Goal: Find specific page/section: Find specific page/section

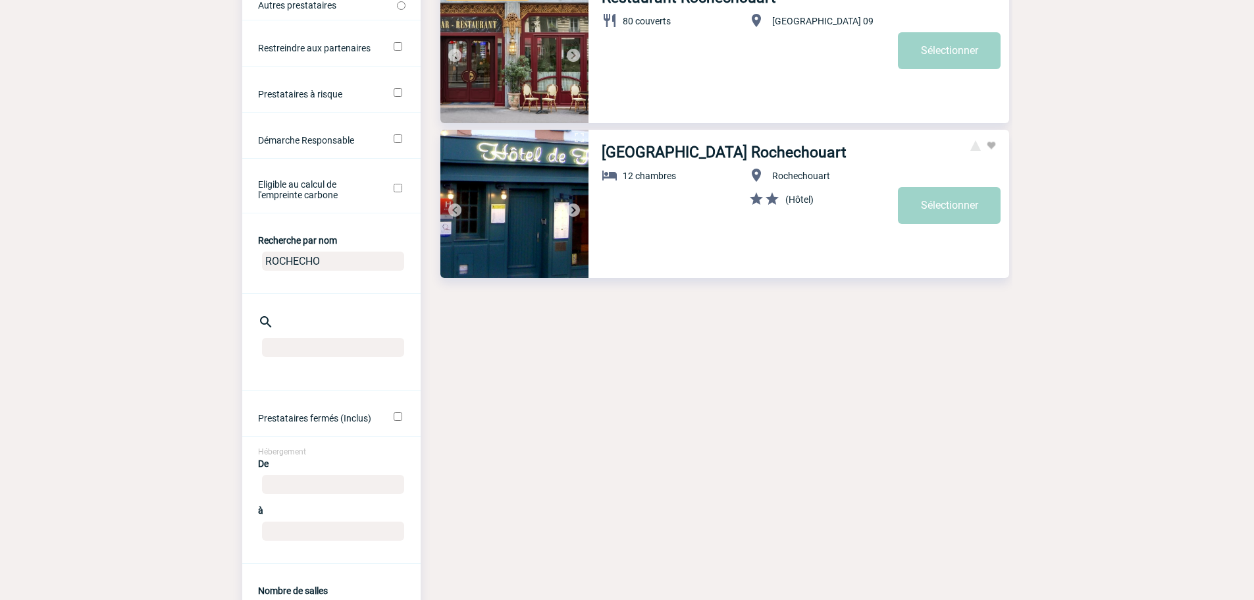
scroll to position [329, 0]
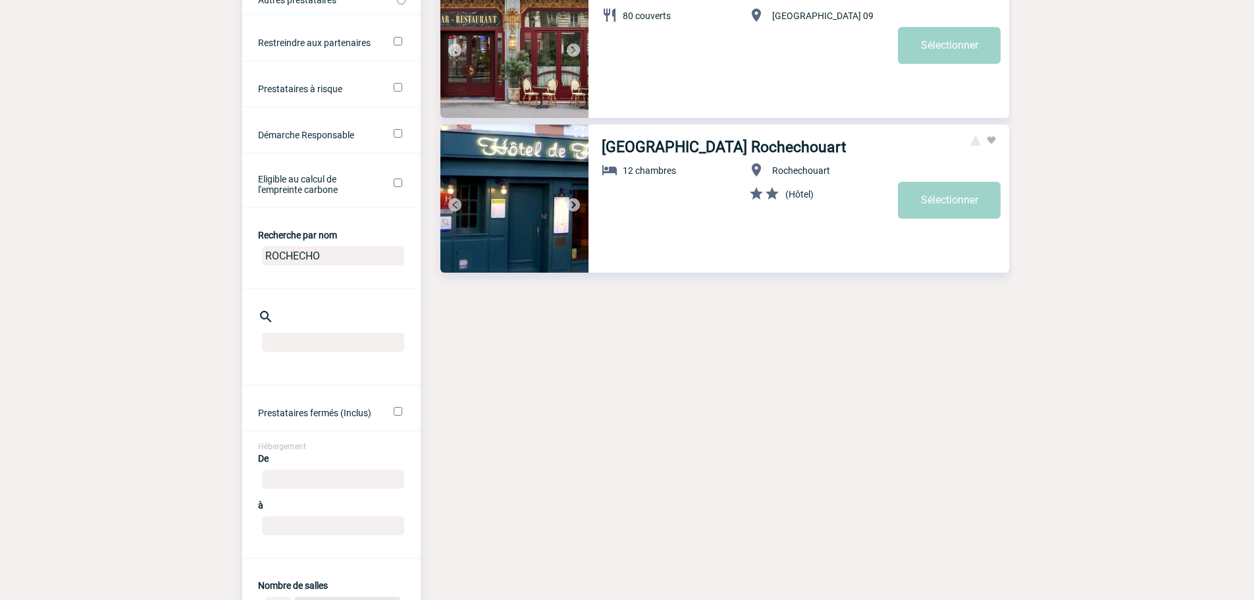
click at [201, 259] on body "Yanisse BELARBI Accueil Evénements 99+ 0" at bounding box center [627, 560] width 1254 height 1778
type input "happy"
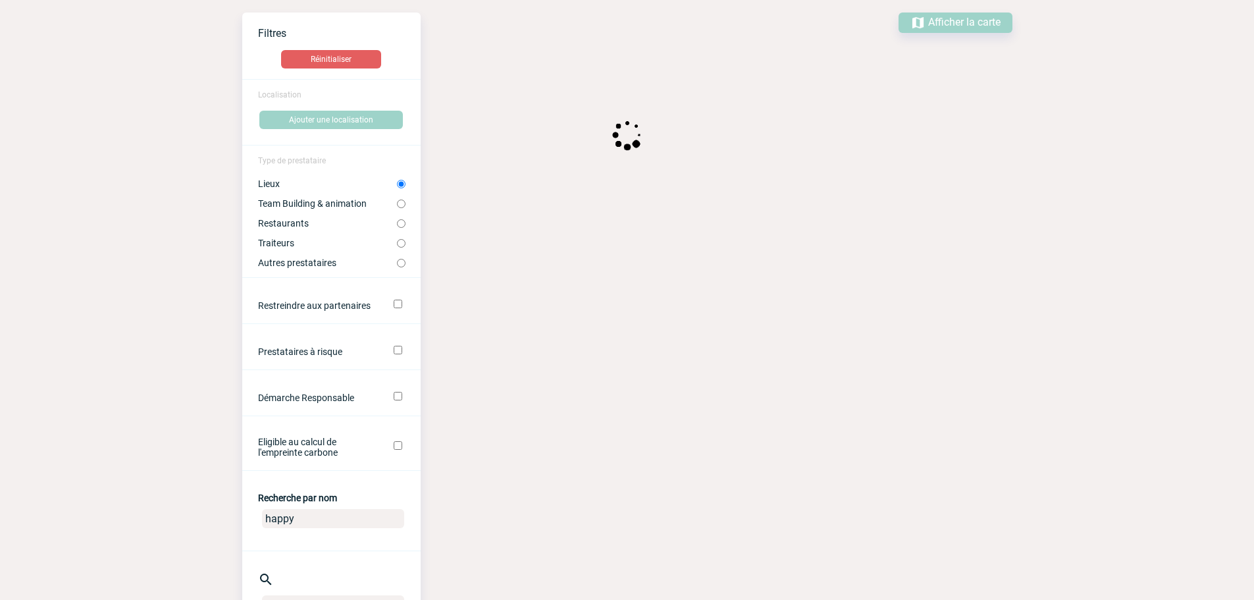
scroll to position [66, 0]
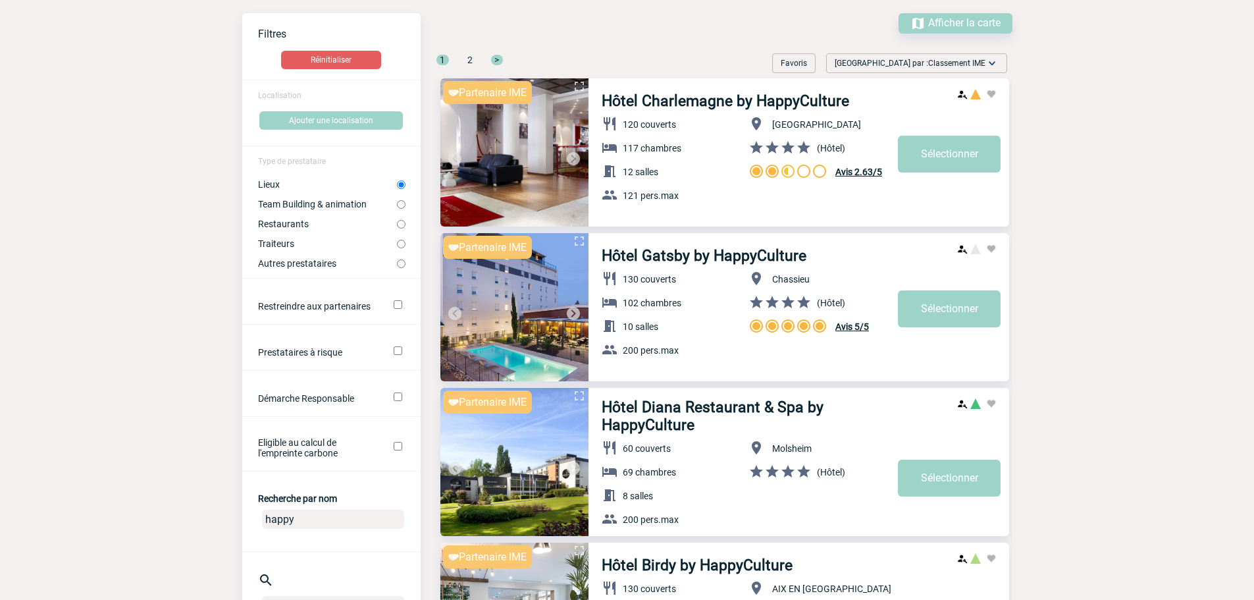
click at [272, 220] on label "Restaurants" at bounding box center [327, 224] width 139 height 11
click at [397, 220] on input "Restaurants" at bounding box center [401, 224] width 9 height 9
radio input "true"
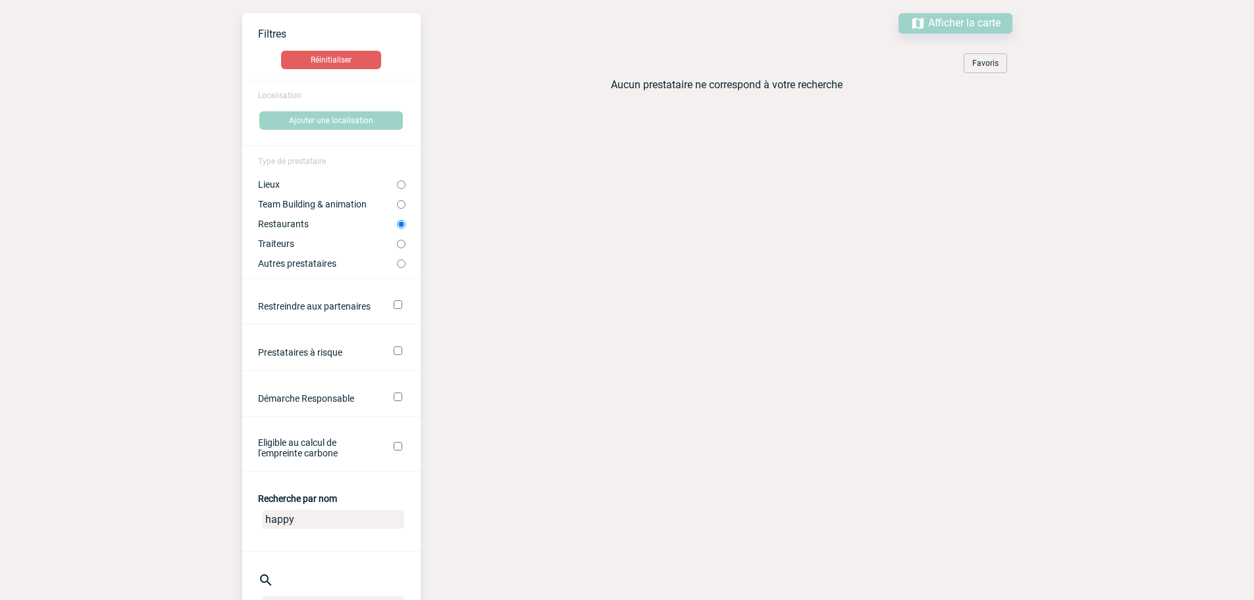
click at [310, 201] on label "Team Building & animation" at bounding box center [327, 204] width 139 height 11
click at [397, 201] on input "Team Building & animation" at bounding box center [401, 204] width 9 height 9
radio input "true"
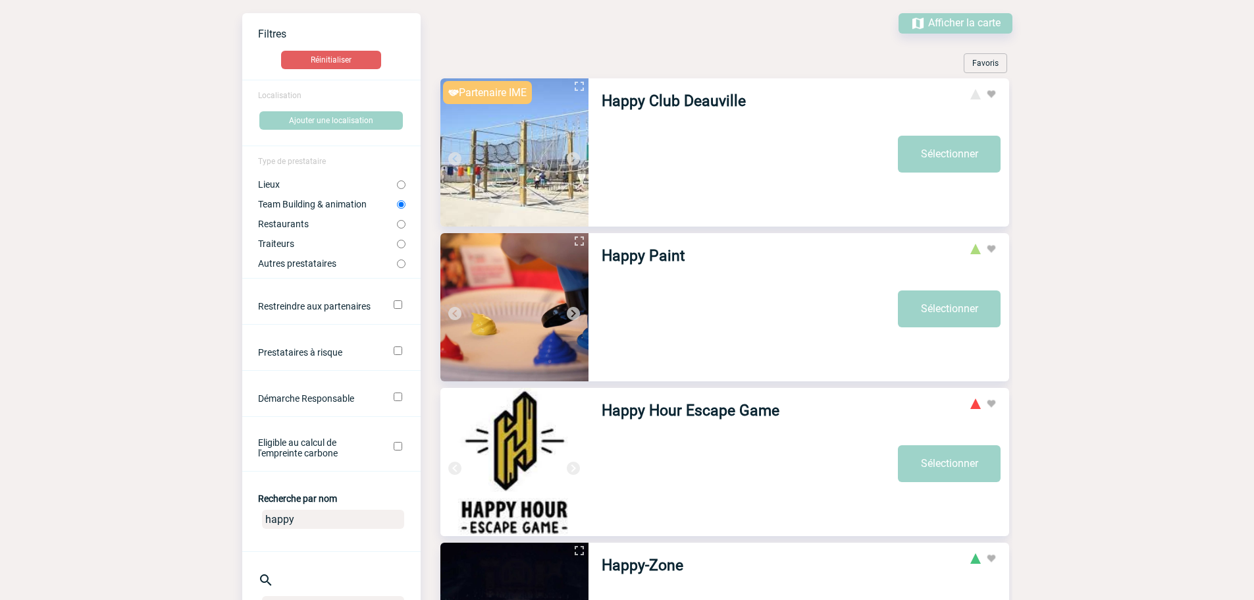
click at [327, 519] on input "happy" at bounding box center [333, 519] width 142 height 19
type input "happy d"
click at [295, 223] on label "Restaurants" at bounding box center [327, 224] width 139 height 11
click at [397, 223] on input "Restaurants" at bounding box center [401, 224] width 9 height 9
radio input "true"
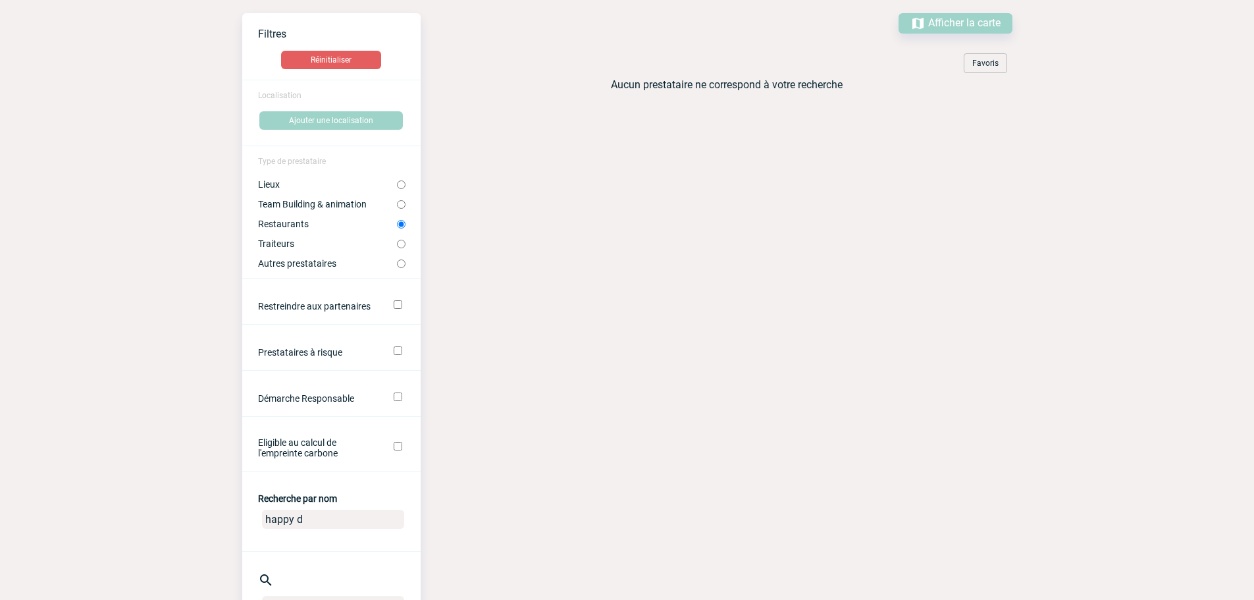
click at [282, 184] on label "Lieux" at bounding box center [327, 184] width 139 height 11
click at [397, 184] on input "Lieux" at bounding box center [401, 184] width 9 height 9
radio input "true"
drag, startPoint x: 305, startPoint y: 520, endPoint x: 223, endPoint y: 519, distance: 82.3
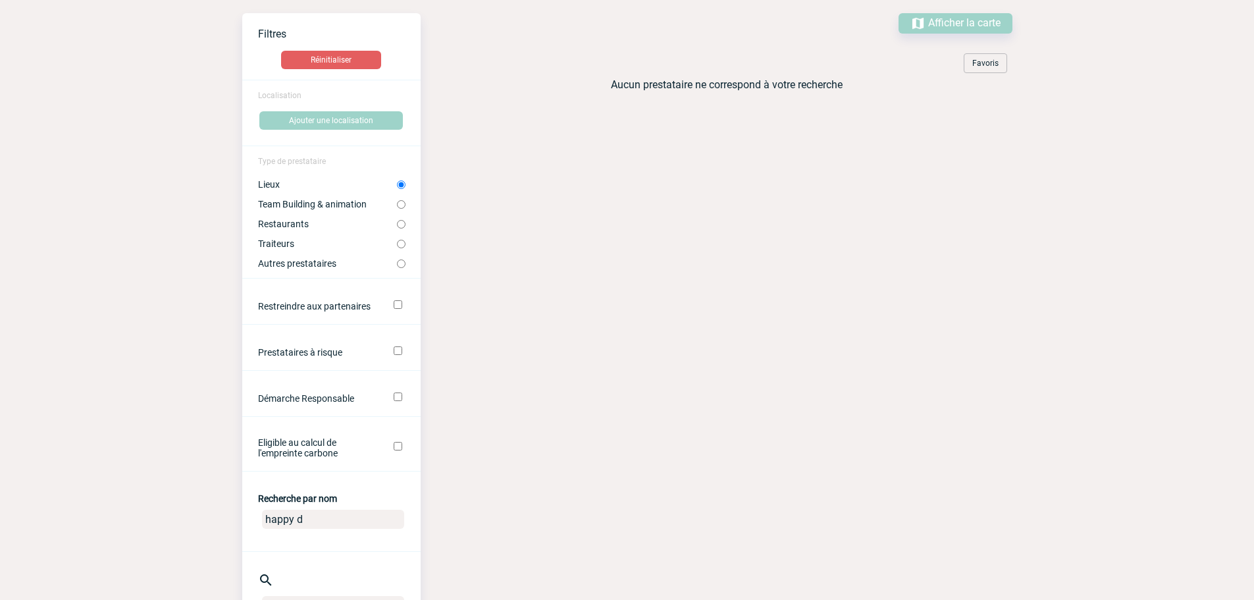
type input "oh happ"
click at [351, 201] on label "Team Building & animation" at bounding box center [327, 204] width 139 height 11
click at [397, 201] on input "Team Building & animation" at bounding box center [401, 204] width 9 height 9
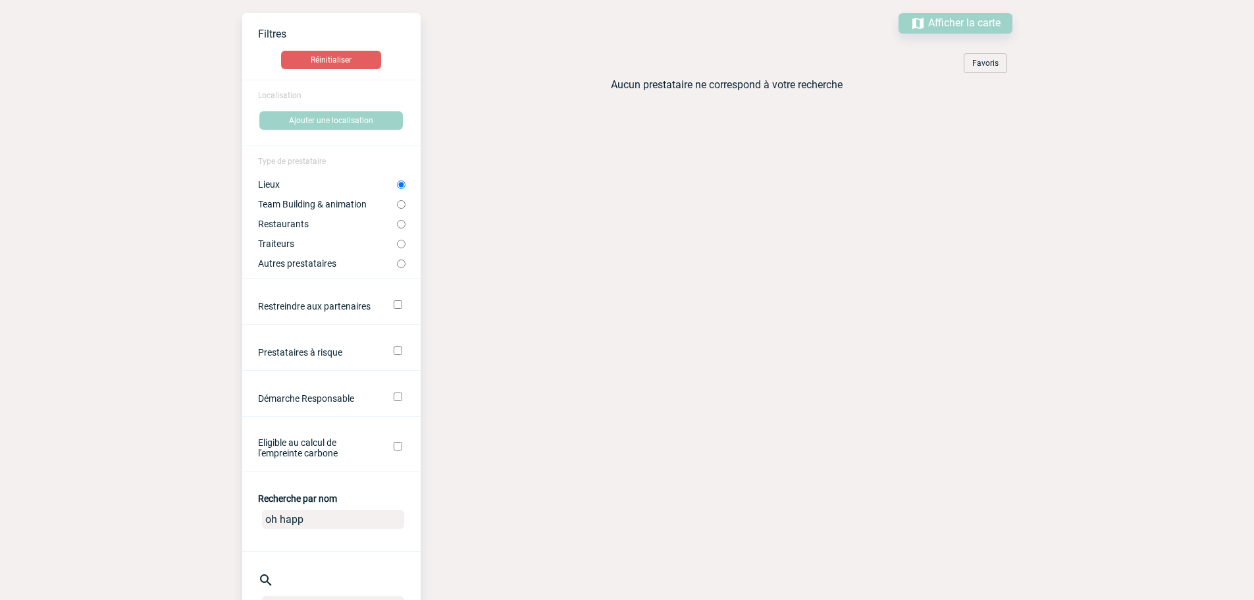
radio input "true"
click at [285, 225] on label "Restaurants" at bounding box center [327, 224] width 139 height 11
click at [397, 225] on input "Restaurants" at bounding box center [401, 224] width 9 height 9
radio input "true"
click at [282, 246] on label "Traiteurs" at bounding box center [327, 243] width 139 height 11
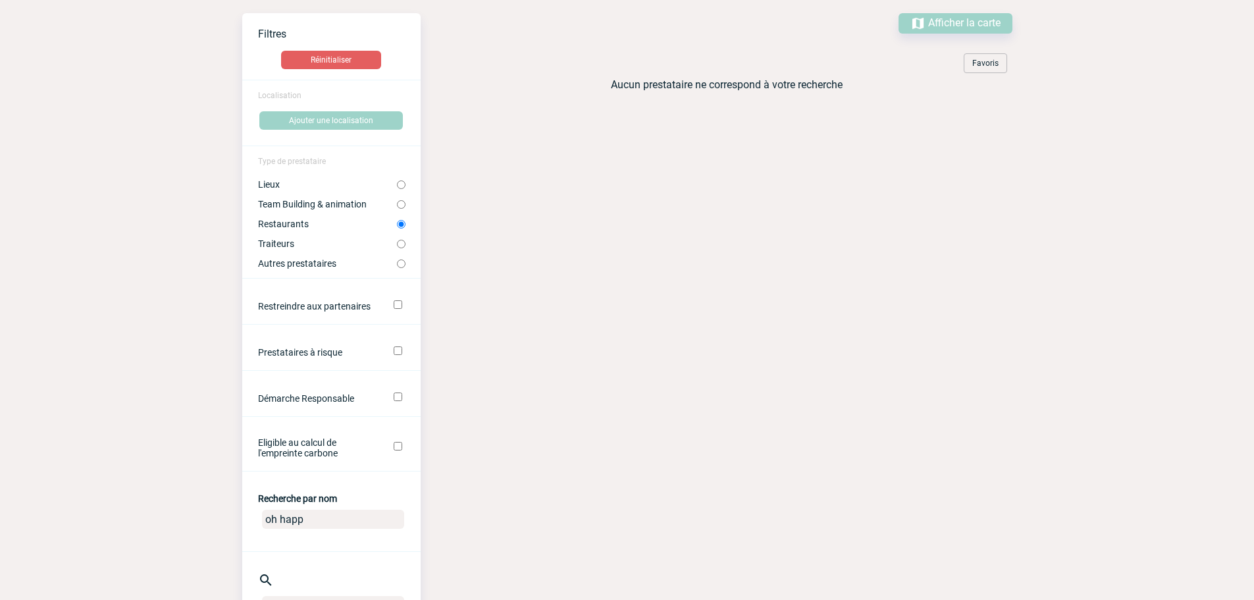
click at [397, 246] on input "Traiteurs" at bounding box center [401, 244] width 9 height 9
radio input "true"
click at [291, 261] on label "Autres prestataires" at bounding box center [327, 263] width 139 height 11
click at [397, 261] on input "Autres prestataires" at bounding box center [401, 263] width 9 height 9
radio input "true"
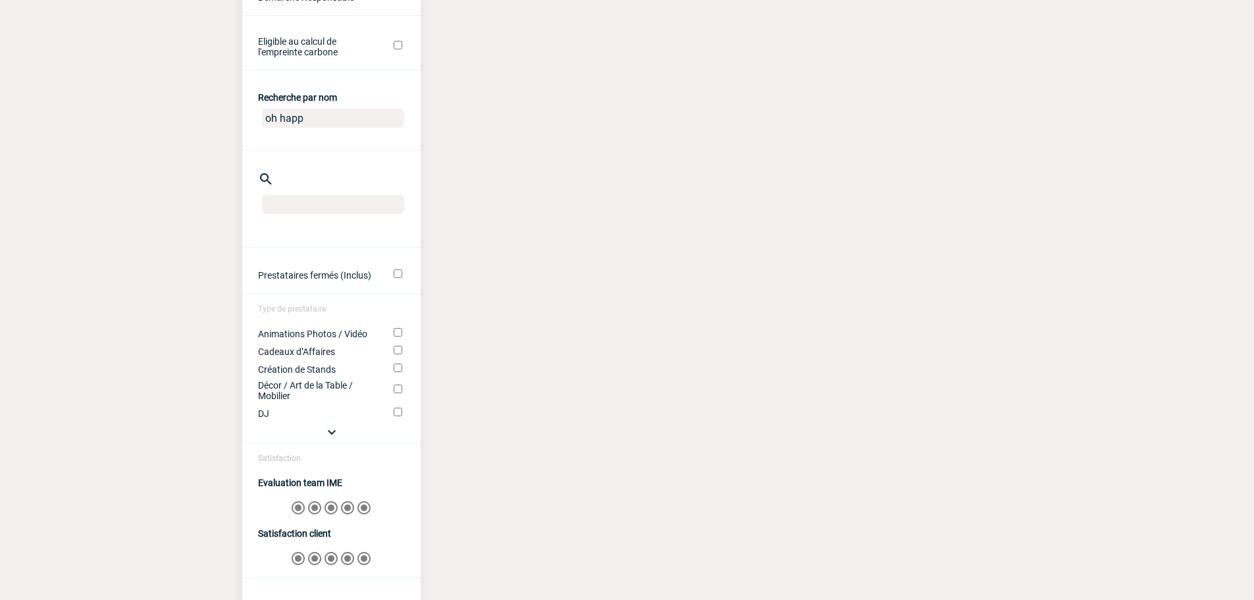
scroll to position [237, 0]
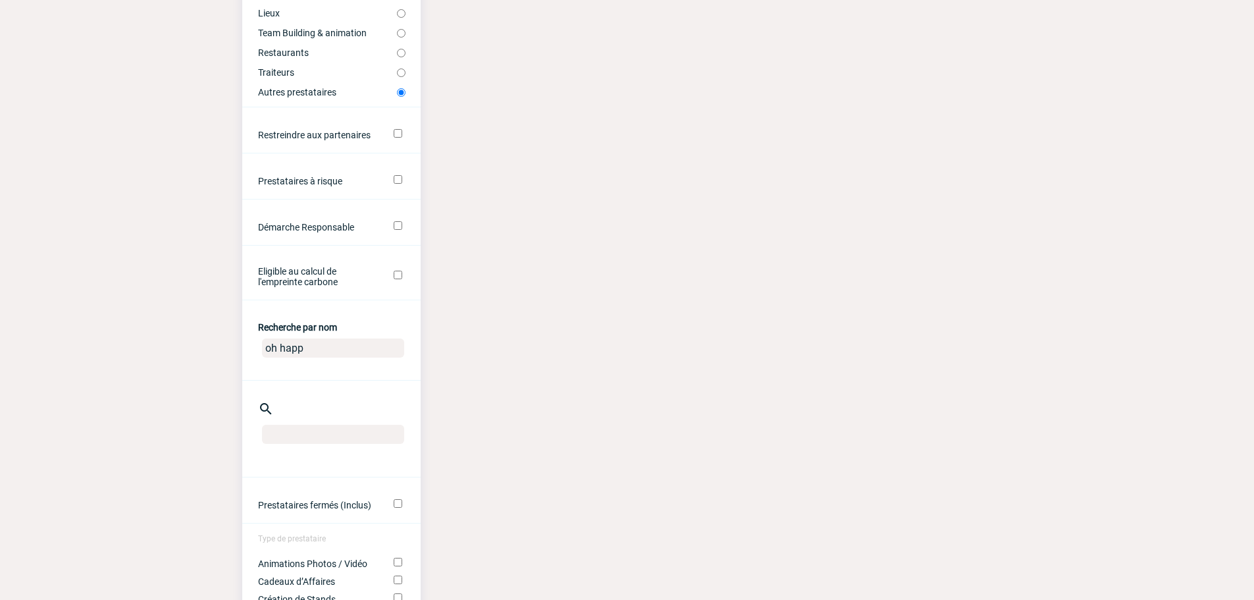
click at [314, 344] on input "oh happ" at bounding box center [333, 347] width 142 height 19
type input "o"
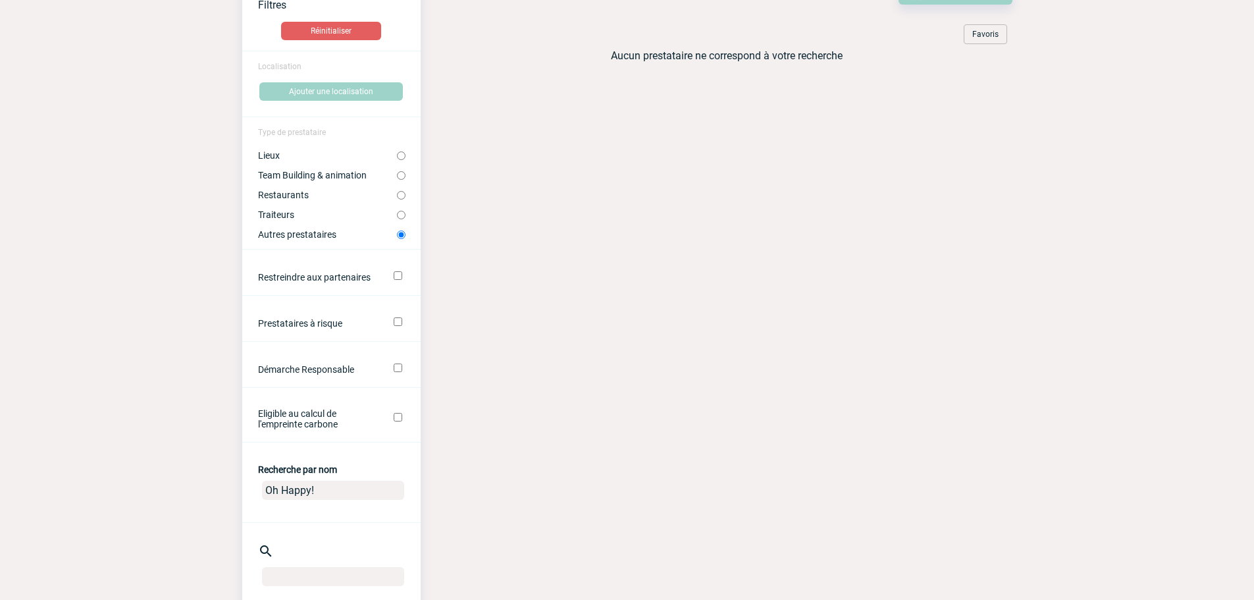
scroll to position [0, 0]
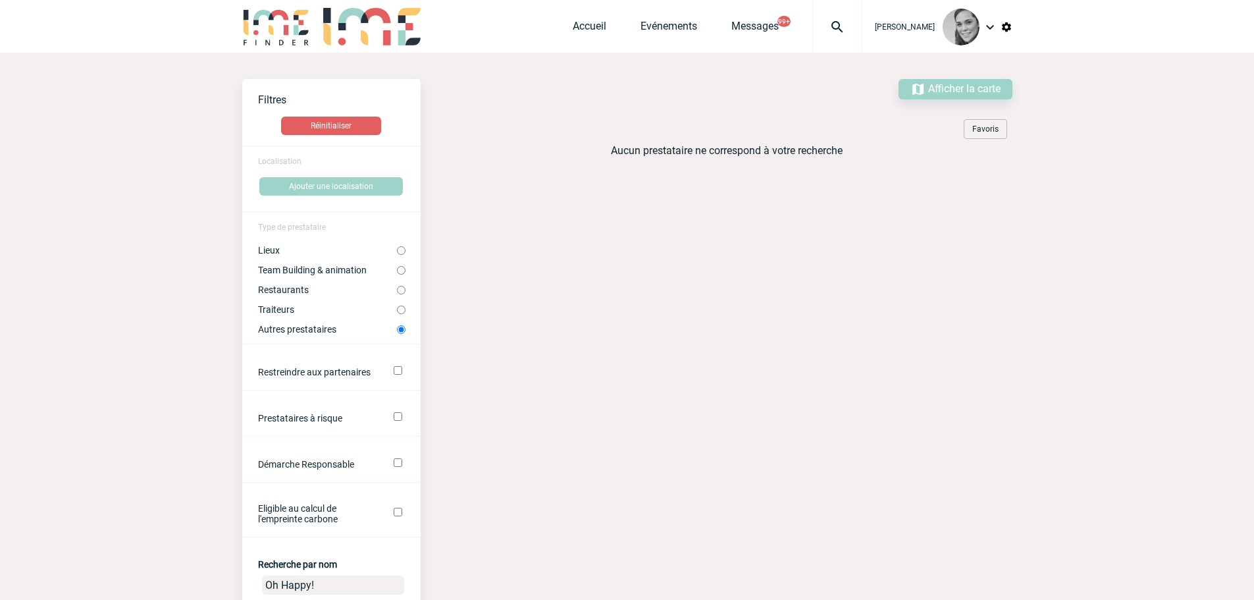
type input "Oh Happy!"
click at [392, 254] on label "Lieux" at bounding box center [327, 250] width 139 height 11
click at [397, 254] on input "Lieux" at bounding box center [401, 250] width 9 height 9
radio input "true"
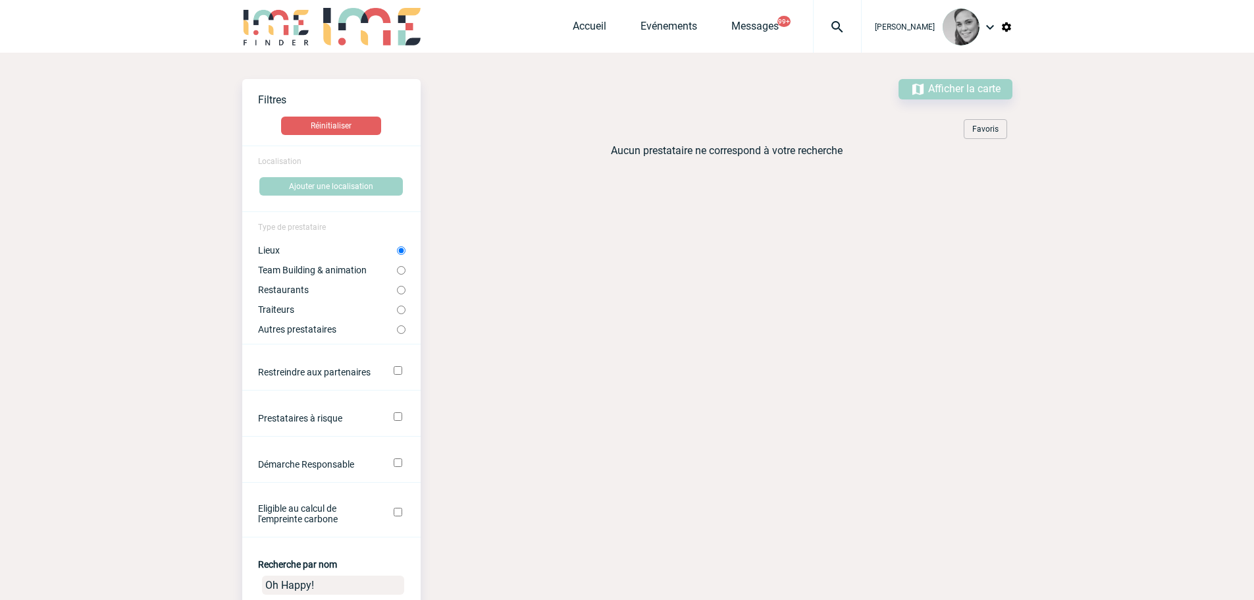
click at [402, 268] on input "Team Building & animation" at bounding box center [401, 270] width 9 height 9
radio input "true"
click at [396, 292] on label "Restaurants" at bounding box center [327, 289] width 139 height 11
click at [397, 292] on input "Restaurants" at bounding box center [401, 290] width 9 height 9
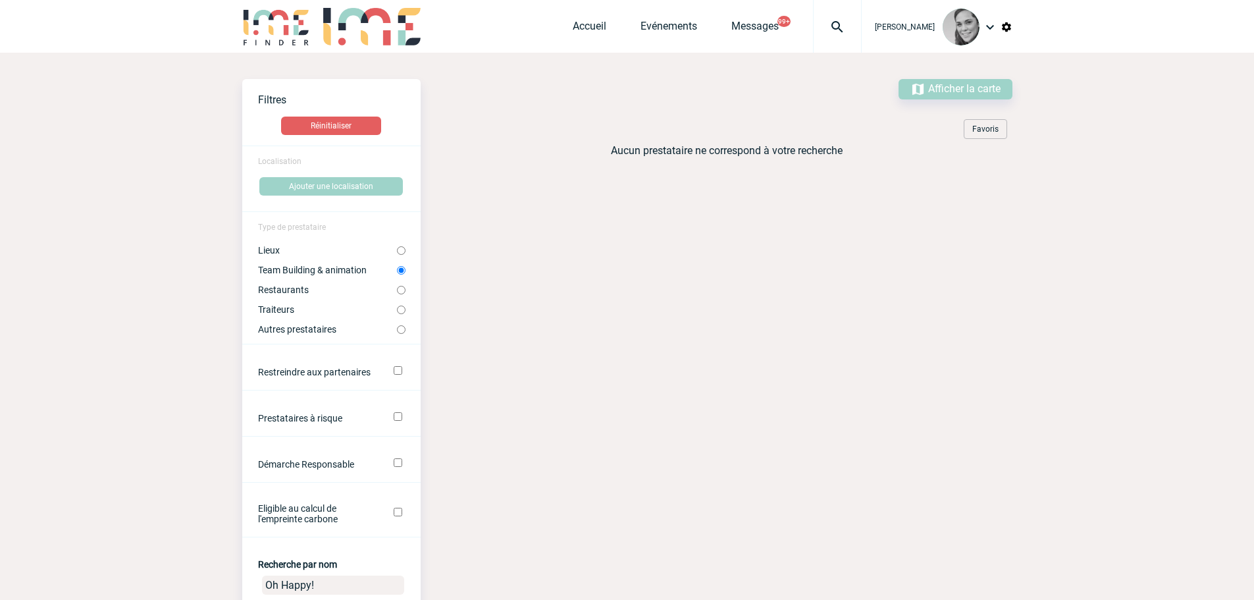
radio input "true"
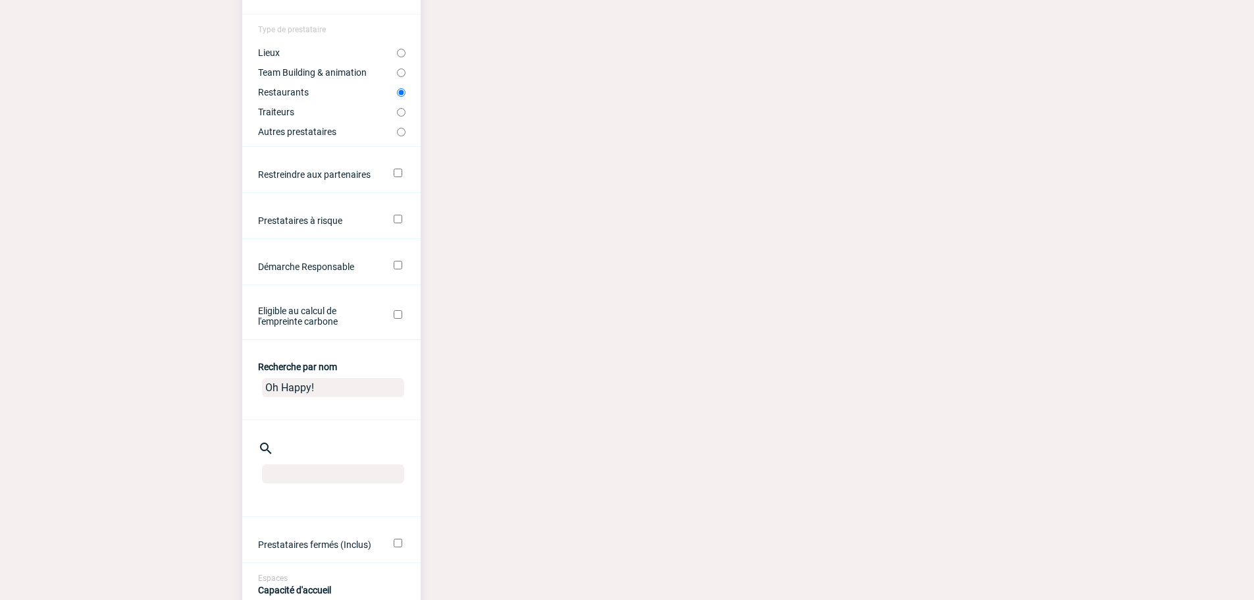
scroll to position [132, 0]
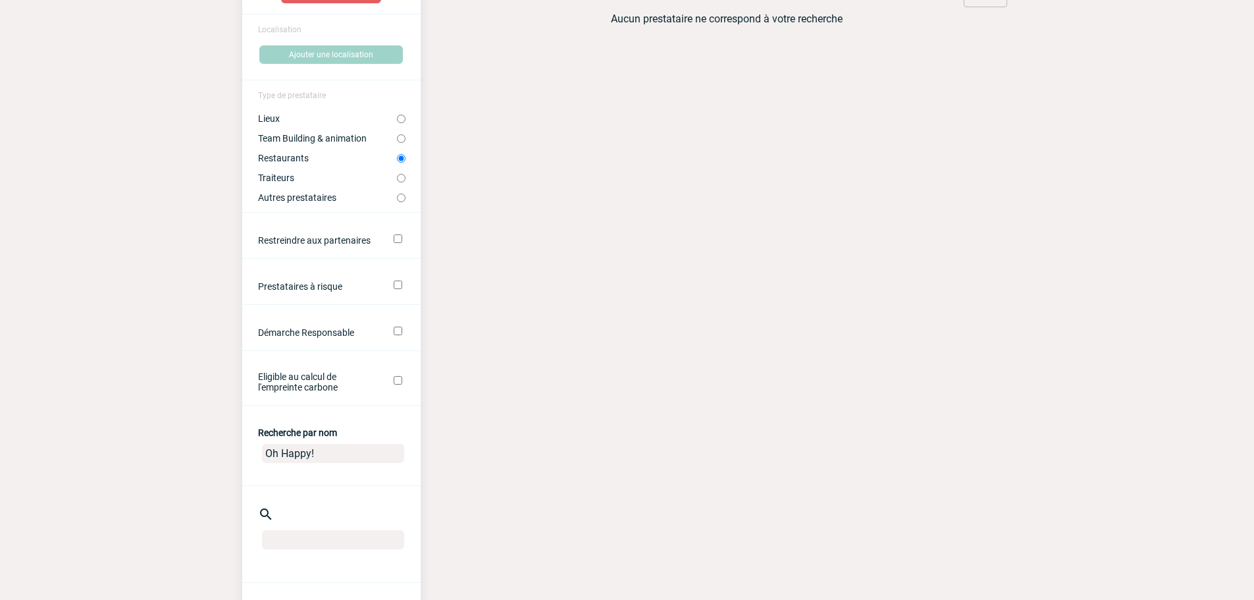
click at [285, 202] on label "Autres prestataires" at bounding box center [327, 197] width 139 height 11
click at [397, 202] on input "Autres prestataires" at bounding box center [401, 198] width 9 height 9
radio input "true"
click at [277, 178] on label "Traiteurs" at bounding box center [327, 178] width 139 height 11
click at [397, 178] on input "Traiteurs" at bounding box center [401, 178] width 9 height 9
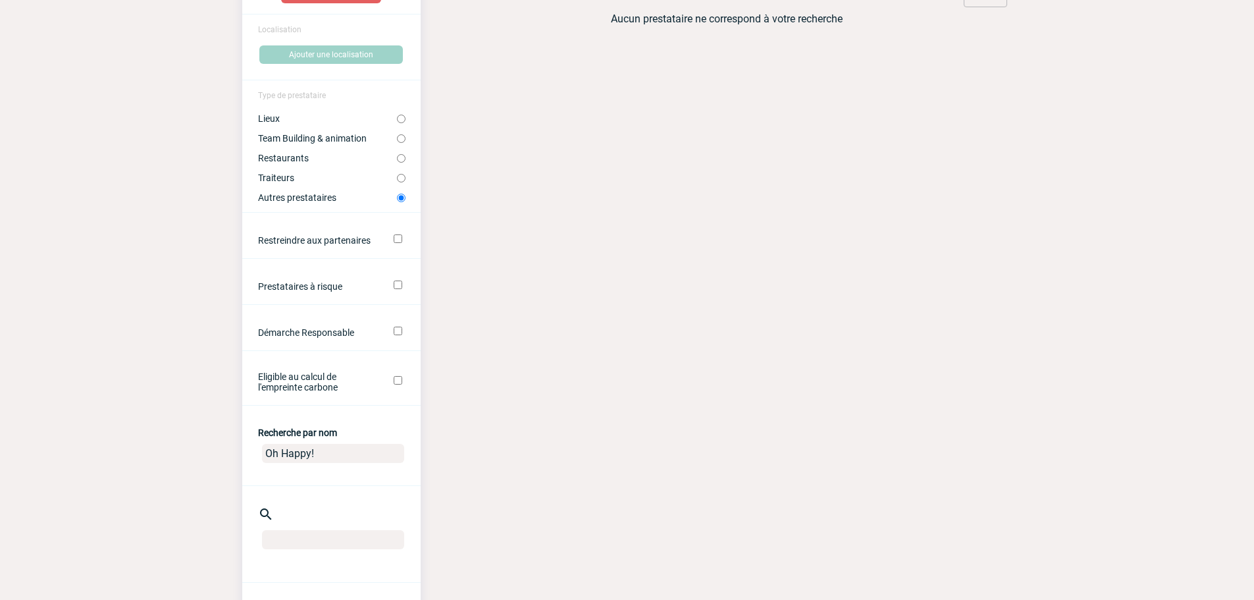
radio input "true"
click at [343, 449] on input "Oh Happy!" at bounding box center [333, 453] width 142 height 19
click at [322, 454] on input "Oh Happy!" at bounding box center [333, 453] width 142 height 19
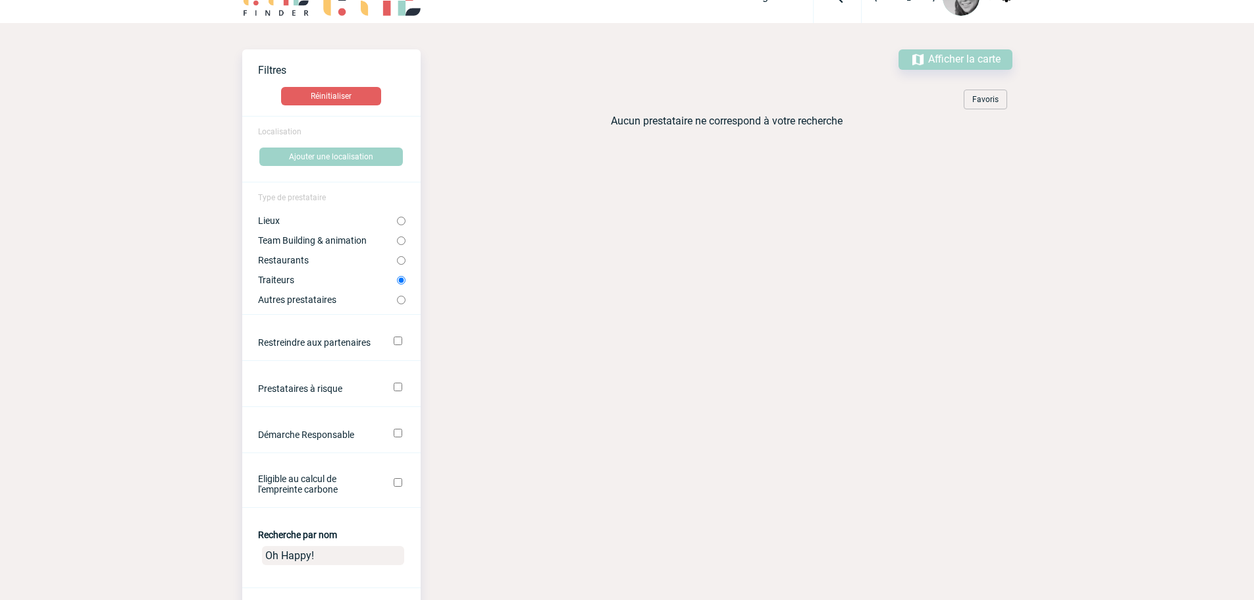
scroll to position [0, 0]
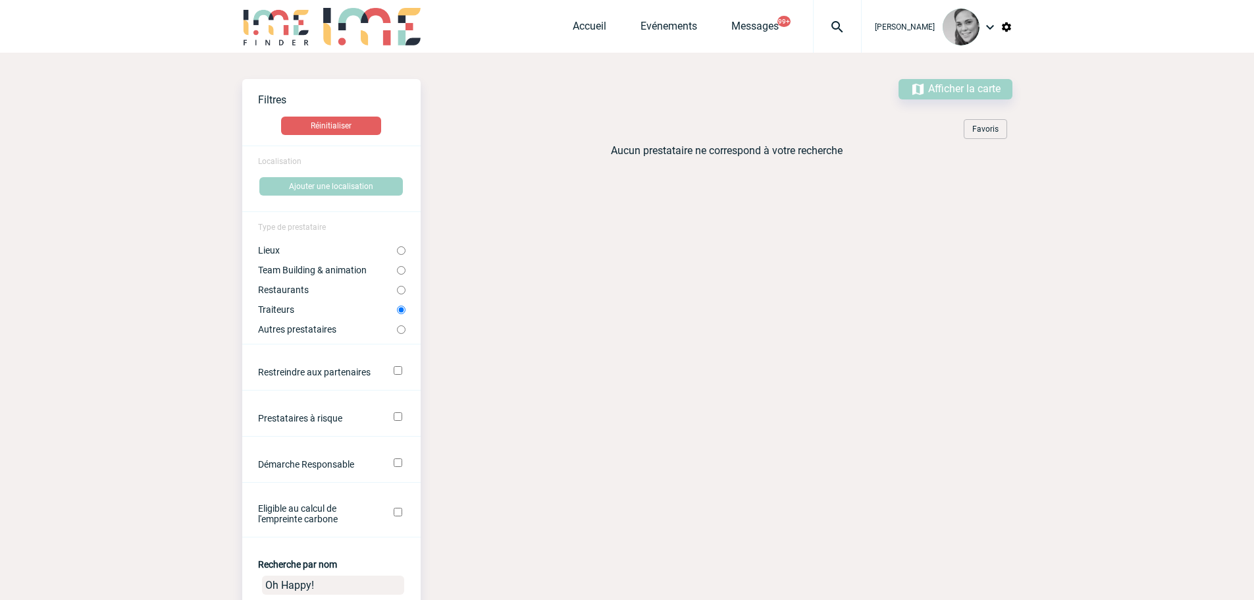
click at [271, 252] on label "Lieux" at bounding box center [327, 250] width 139 height 11
click at [397, 252] on input "Lieux" at bounding box center [401, 250] width 9 height 9
radio input "true"
click at [298, 269] on label "Team Building & animation" at bounding box center [327, 270] width 139 height 11
click at [397, 269] on input "Team Building & animation" at bounding box center [401, 270] width 9 height 9
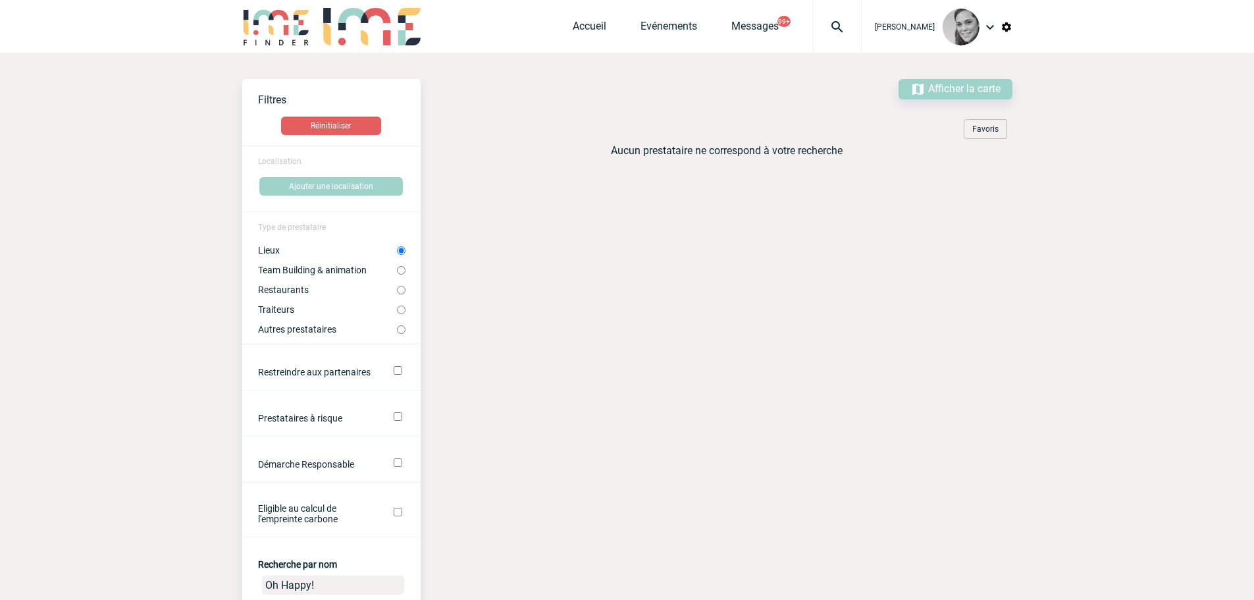
radio input "true"
click at [280, 251] on label "Lieux" at bounding box center [327, 250] width 139 height 11
click at [397, 251] on input "Lieux" at bounding box center [401, 250] width 9 height 9
radio input "true"
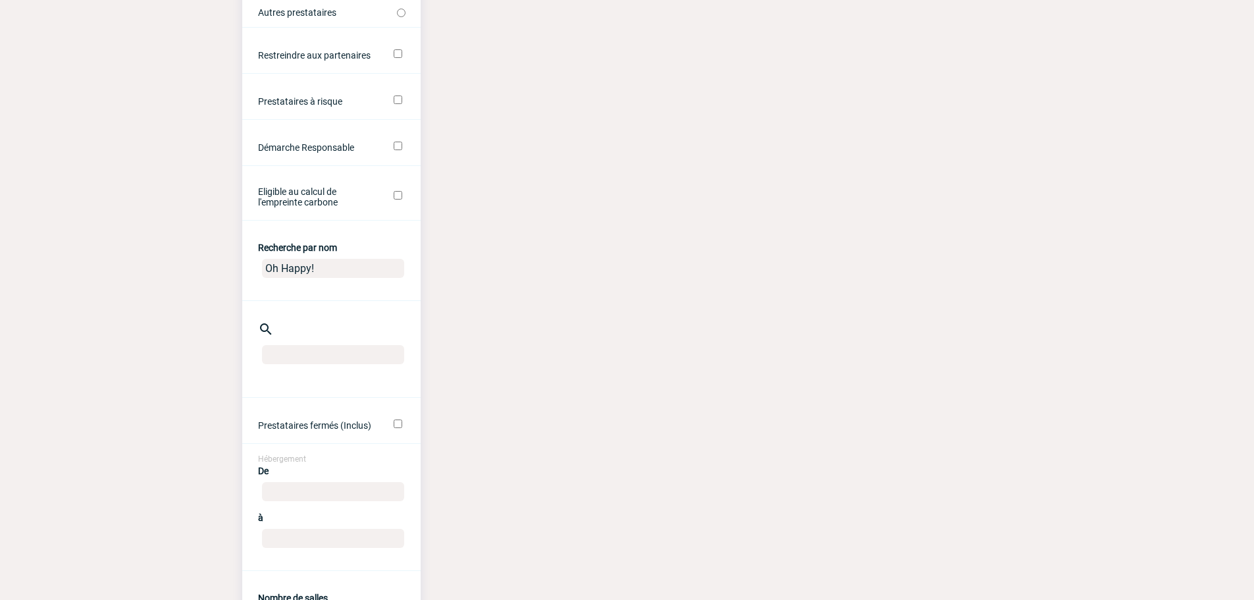
scroll to position [329, 0]
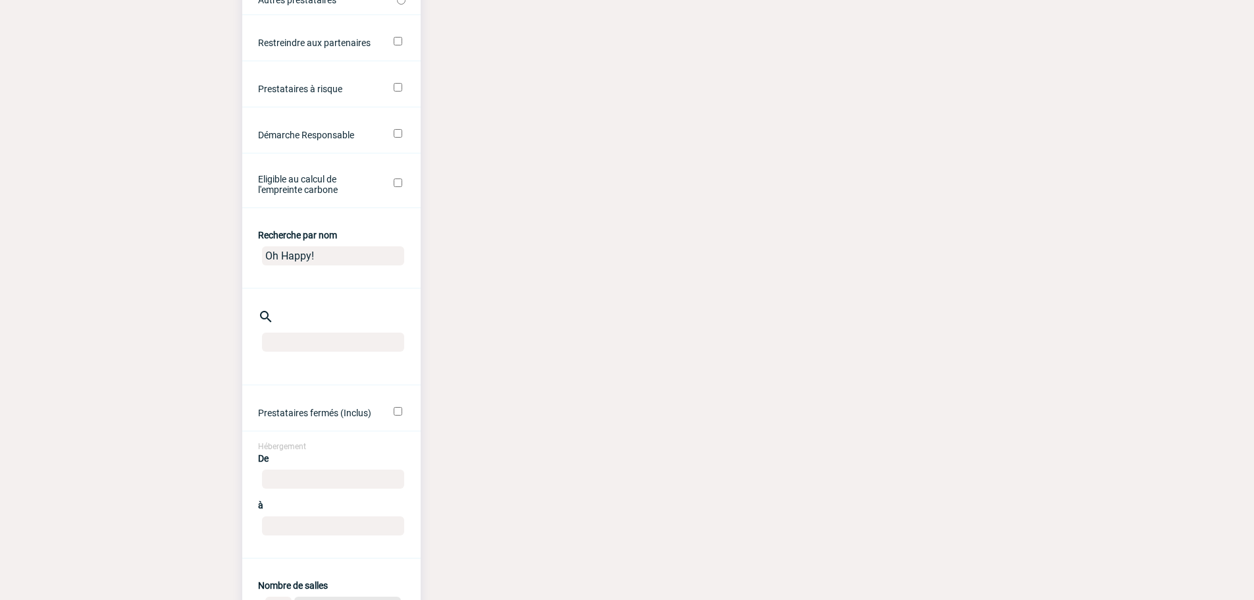
click at [350, 258] on input "Oh Happy!" at bounding box center [333, 255] width 142 height 19
type input "O"
type input "happ"
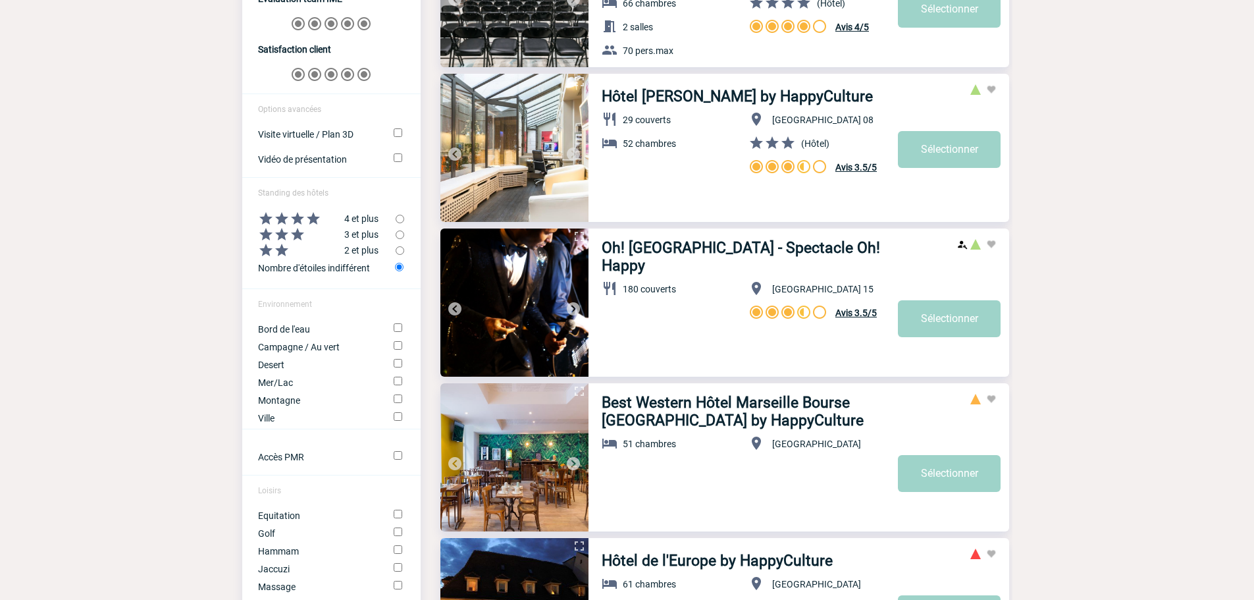
scroll to position [1185, 0]
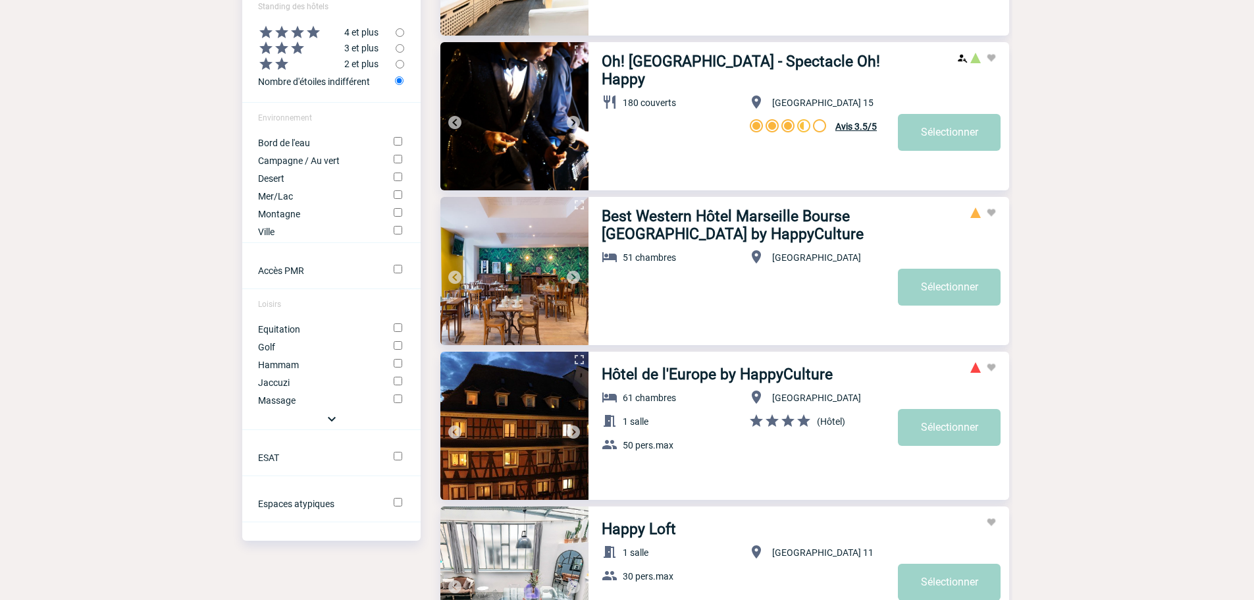
click at [574, 119] on img at bounding box center [574, 123] width 16 height 16
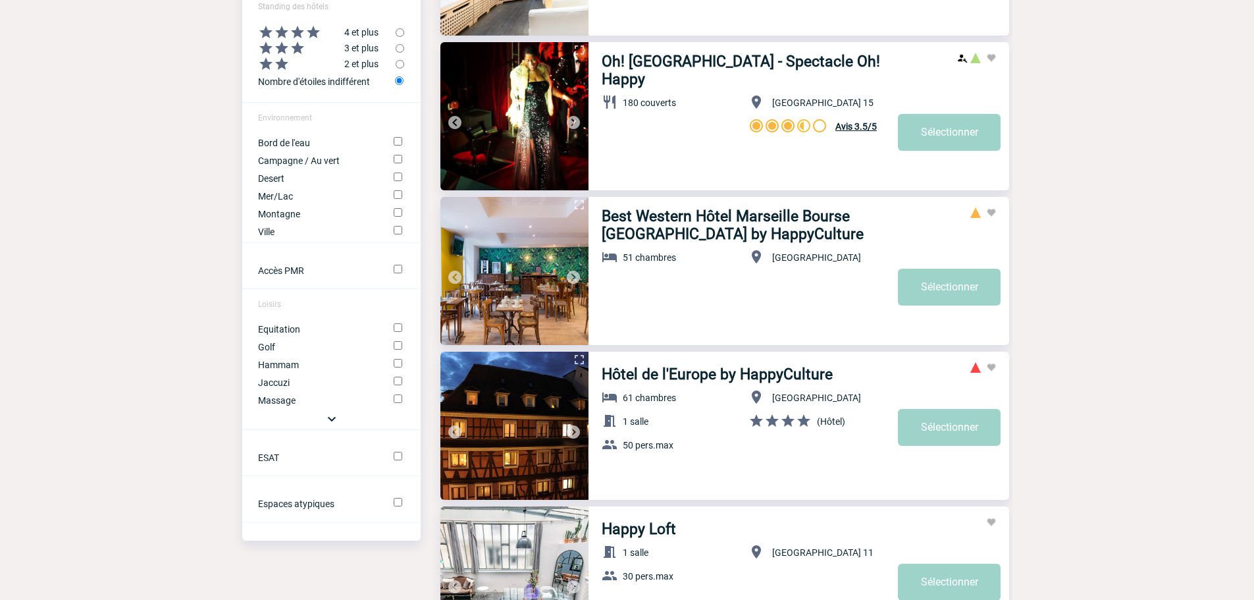
click at [574, 119] on img at bounding box center [574, 123] width 16 height 16
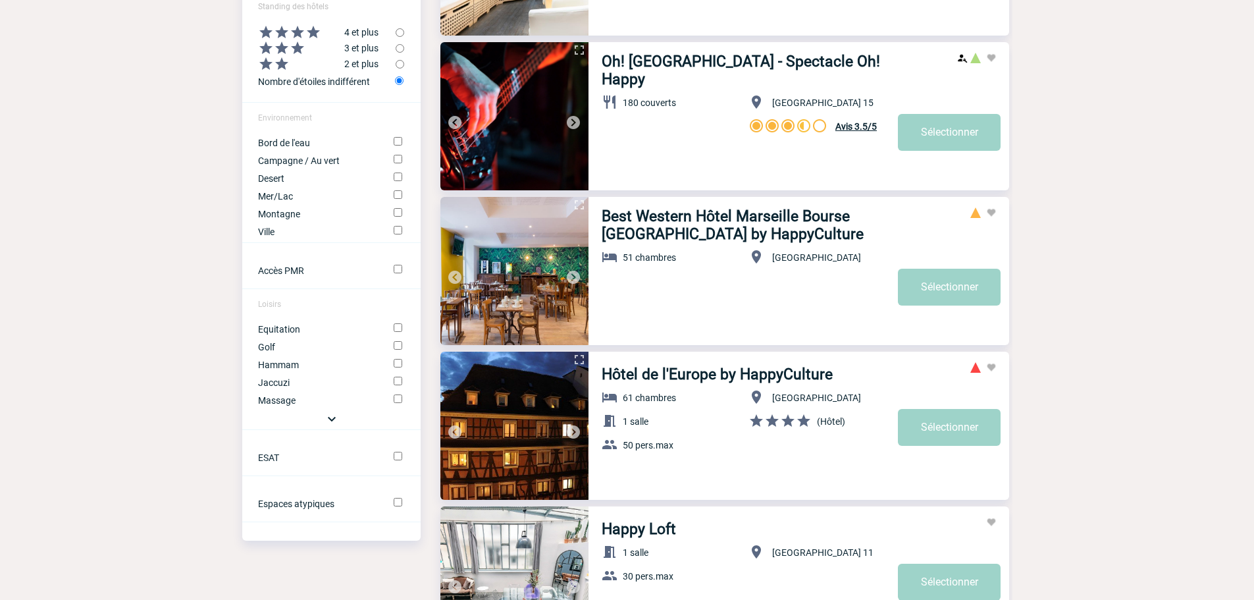
click at [574, 119] on img at bounding box center [574, 123] width 16 height 16
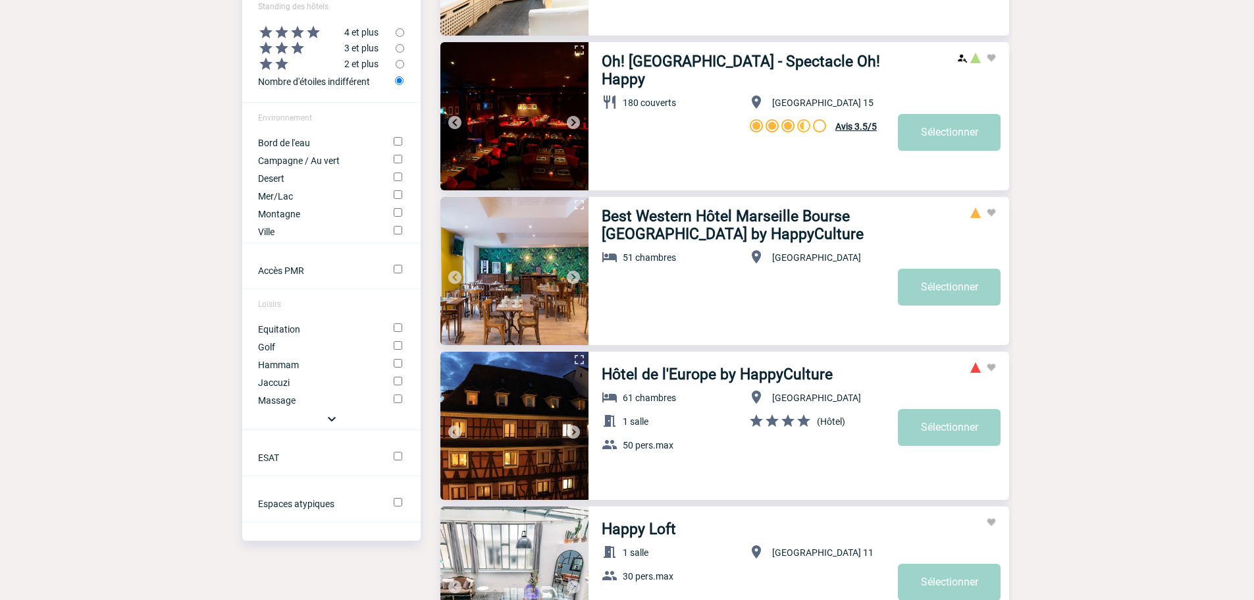
click at [574, 119] on img at bounding box center [574, 123] width 16 height 16
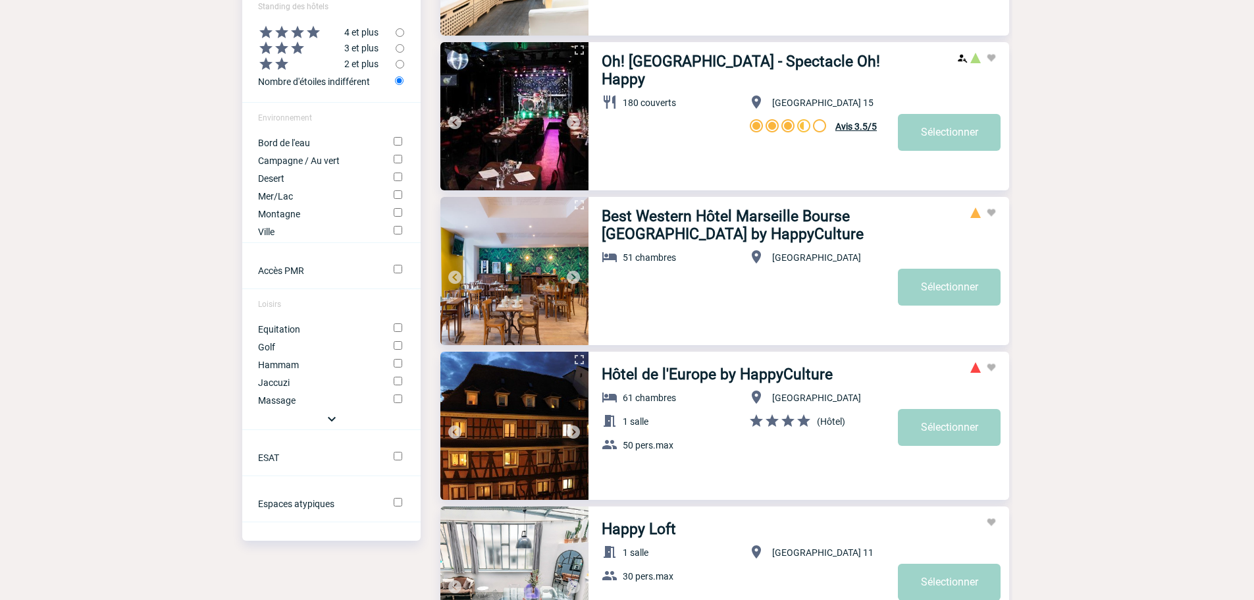
click at [574, 119] on img at bounding box center [574, 123] width 16 height 16
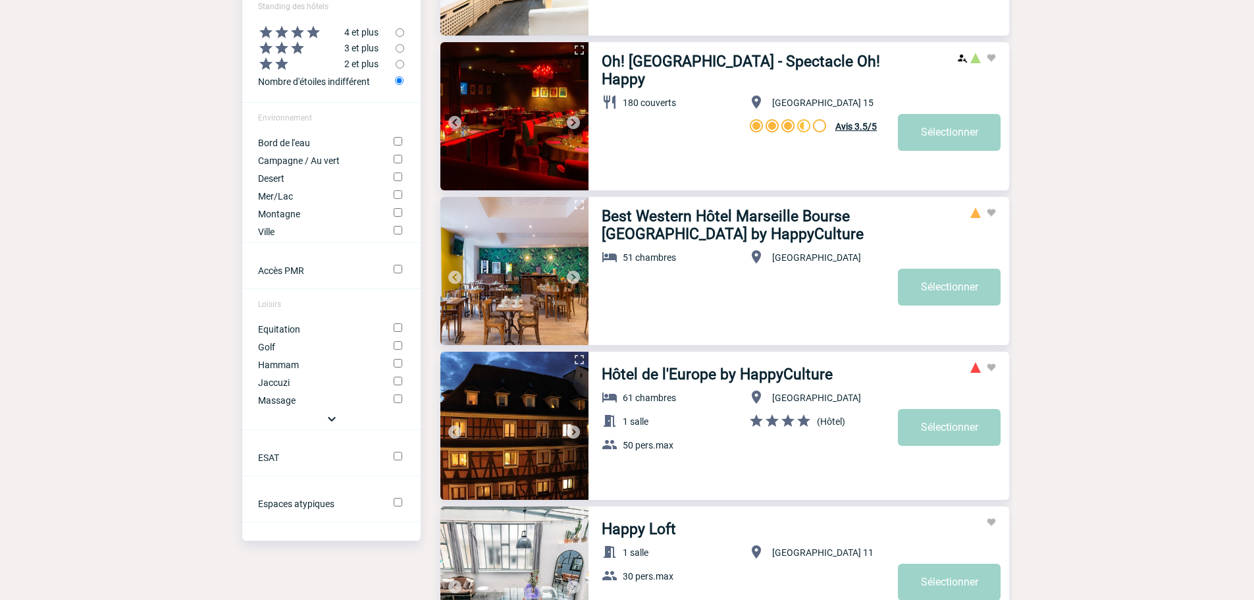
click at [574, 119] on img at bounding box center [574, 123] width 16 height 16
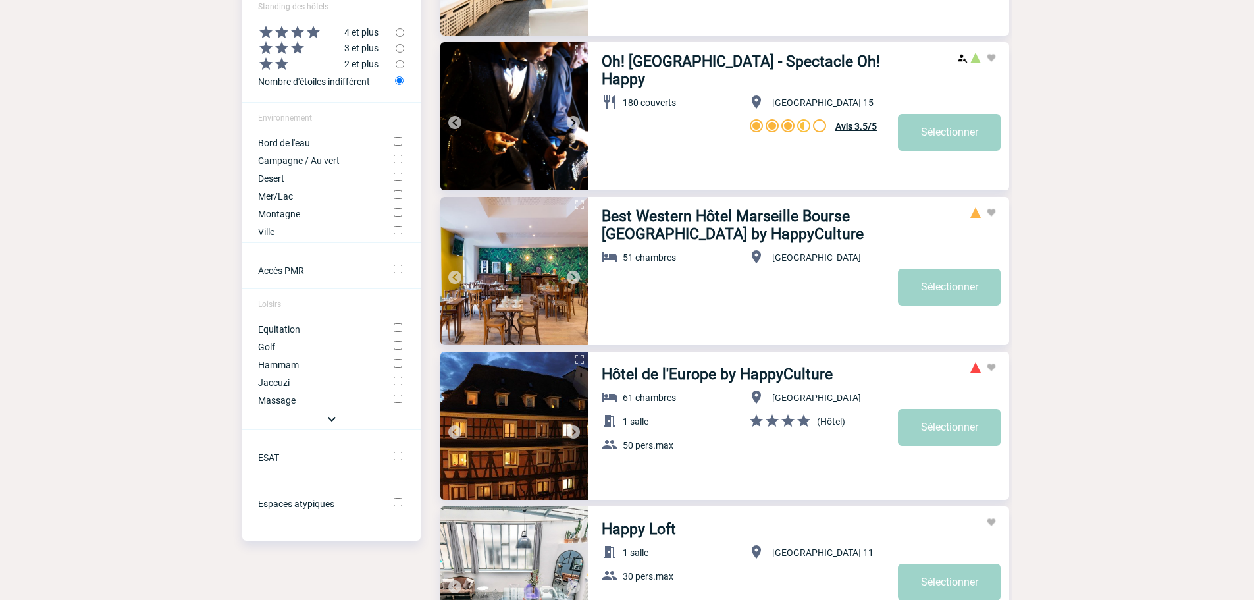
click at [574, 119] on img at bounding box center [574, 123] width 16 height 16
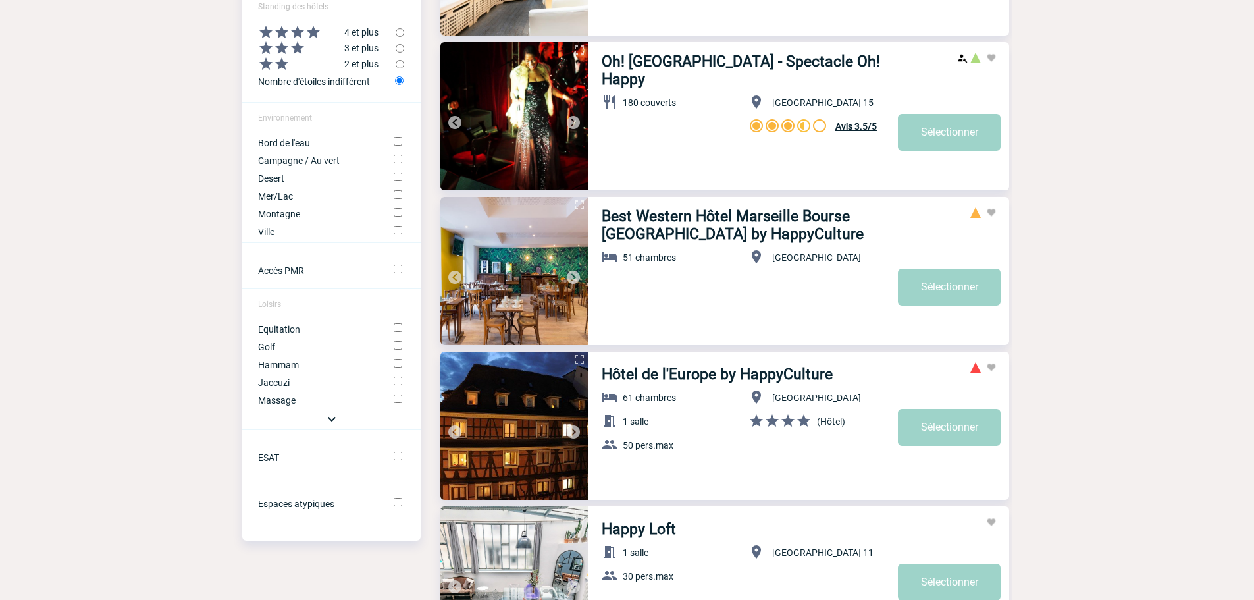
drag, startPoint x: 532, startPoint y: 97, endPoint x: 508, endPoint y: 93, distance: 24.7
click at [508, 93] on img at bounding box center [514, 116] width 148 height 148
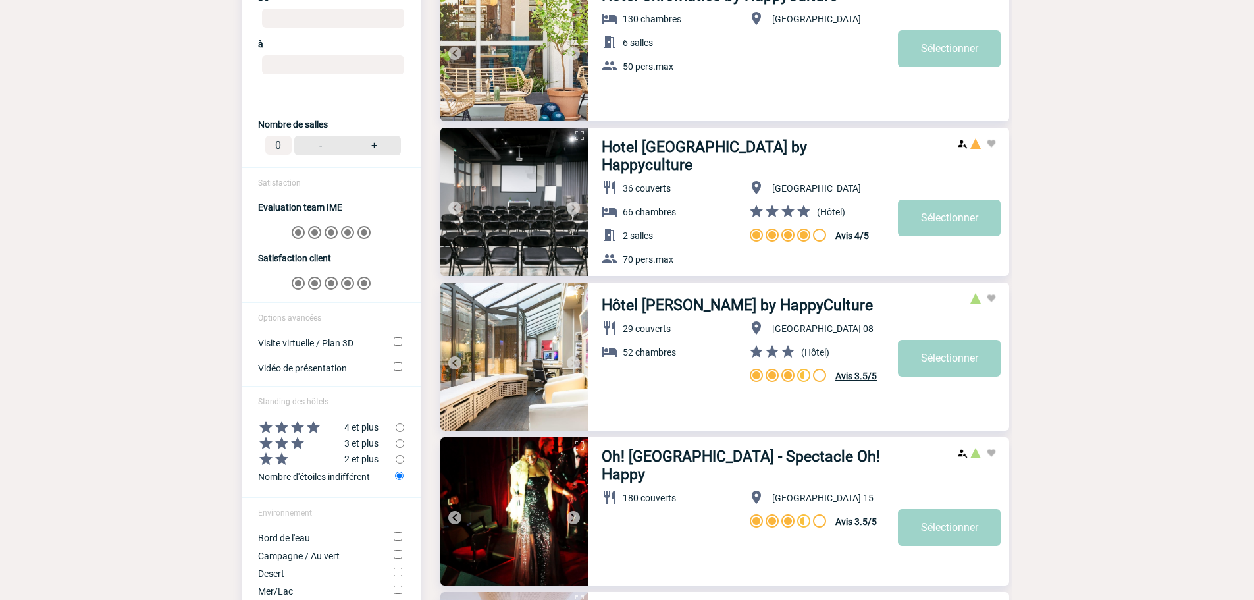
scroll to position [329, 0]
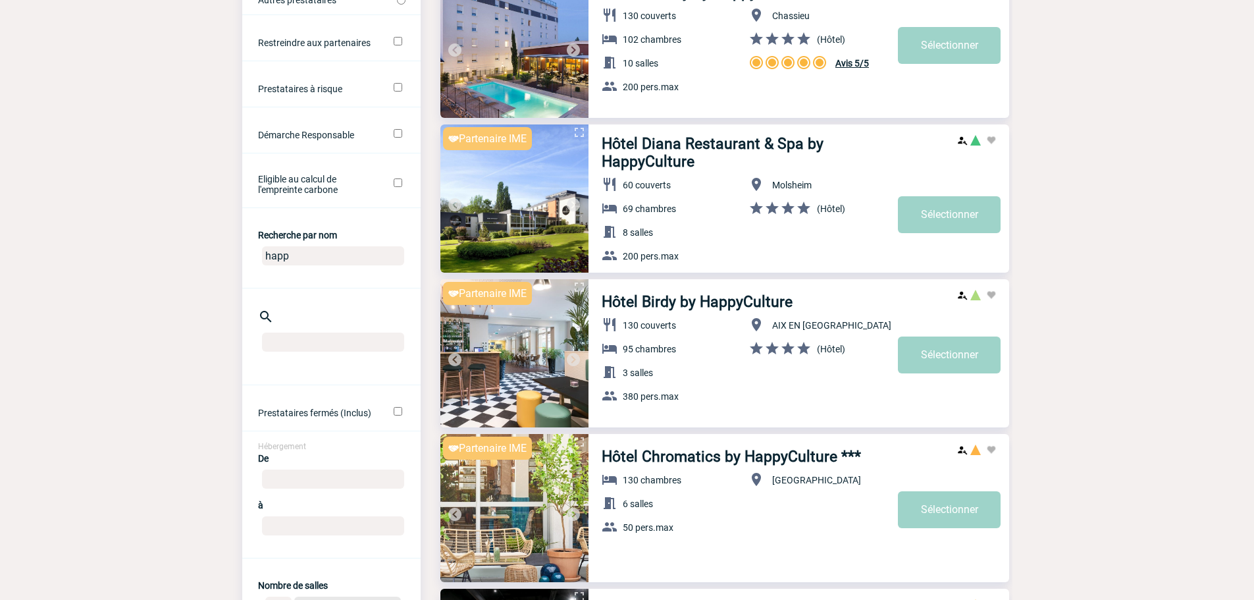
drag, startPoint x: 300, startPoint y: 270, endPoint x: 266, endPoint y: 263, distance: 35.0
click at [266, 263] on center "happ" at bounding box center [331, 258] width 178 height 34
click at [292, 262] on input "happ" at bounding box center [333, 255] width 142 height 19
type input "h"
type input "ELENI"
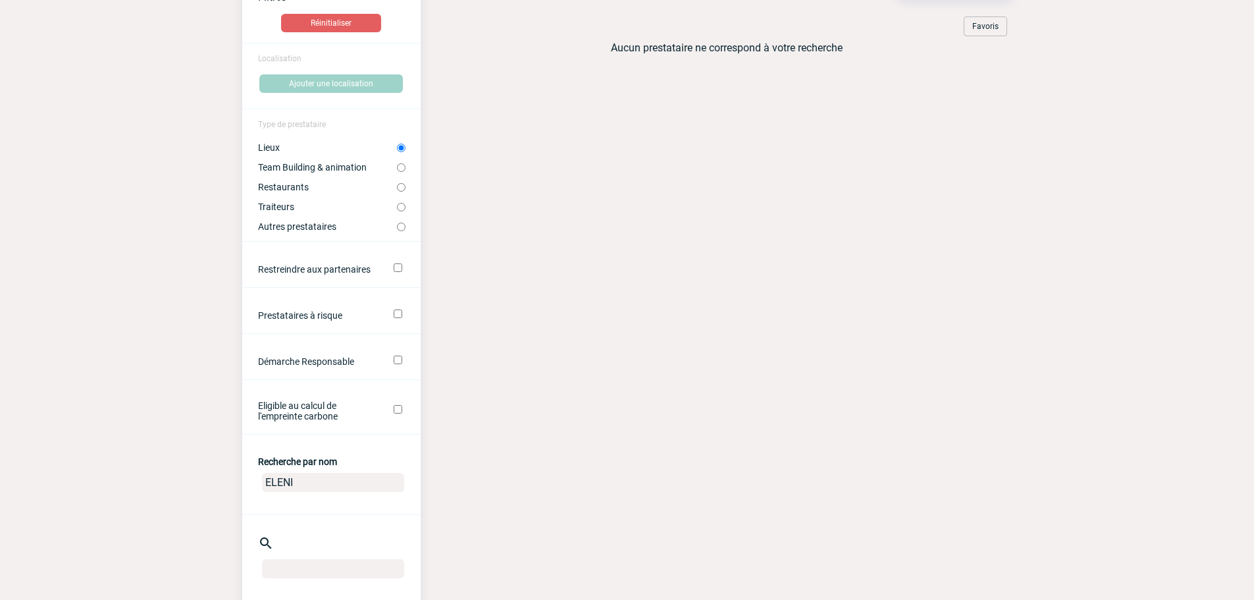
scroll to position [0, 0]
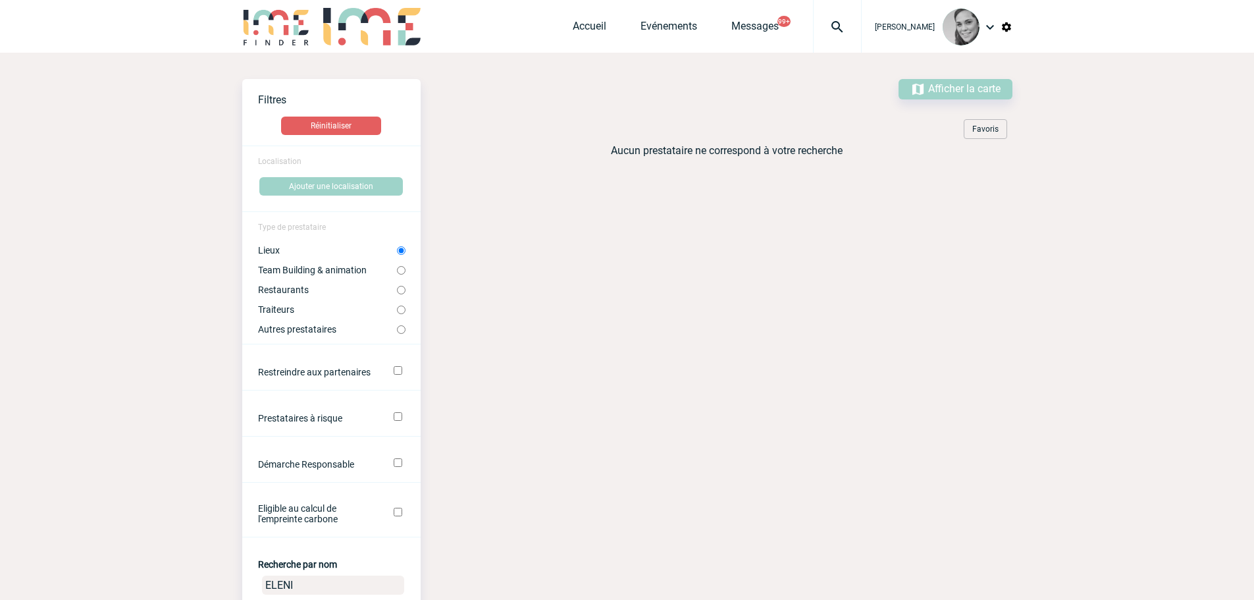
click at [281, 288] on label "Restaurants" at bounding box center [327, 289] width 139 height 11
click at [397, 288] on input "Restaurants" at bounding box center [401, 290] width 9 height 9
radio input "true"
click at [278, 248] on label "Lieux" at bounding box center [327, 250] width 139 height 11
click at [397, 248] on input "Lieux" at bounding box center [401, 250] width 9 height 9
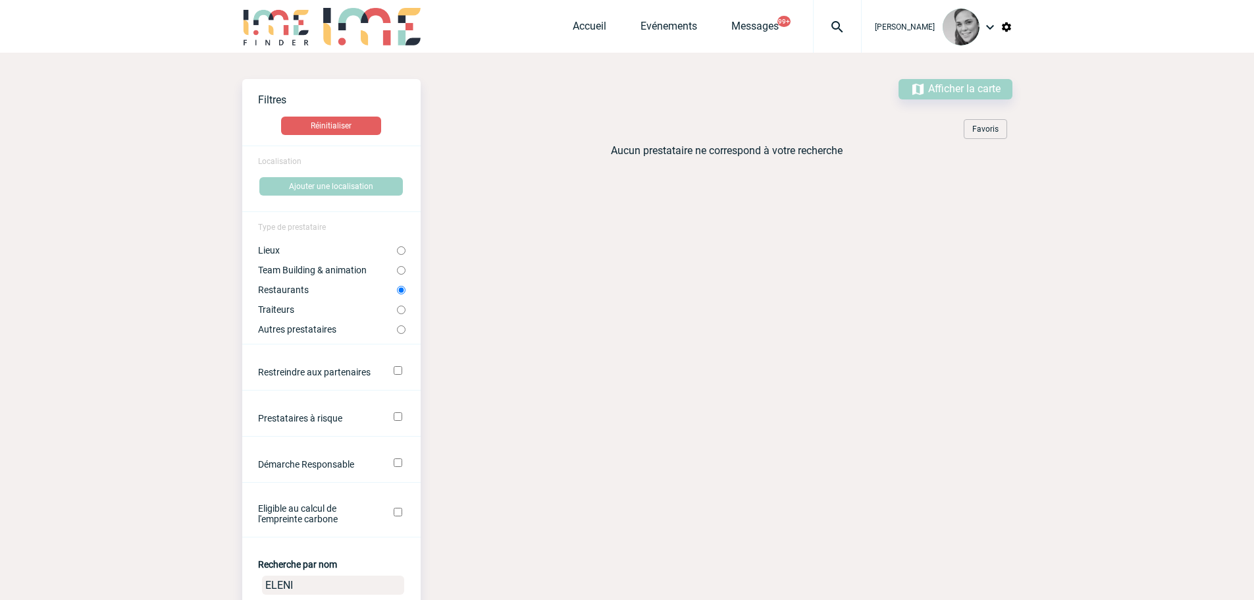
radio input "true"
click at [302, 291] on label "Restaurants" at bounding box center [327, 289] width 139 height 11
click at [397, 291] on input "Restaurants" at bounding box center [401, 290] width 9 height 9
radio input "true"
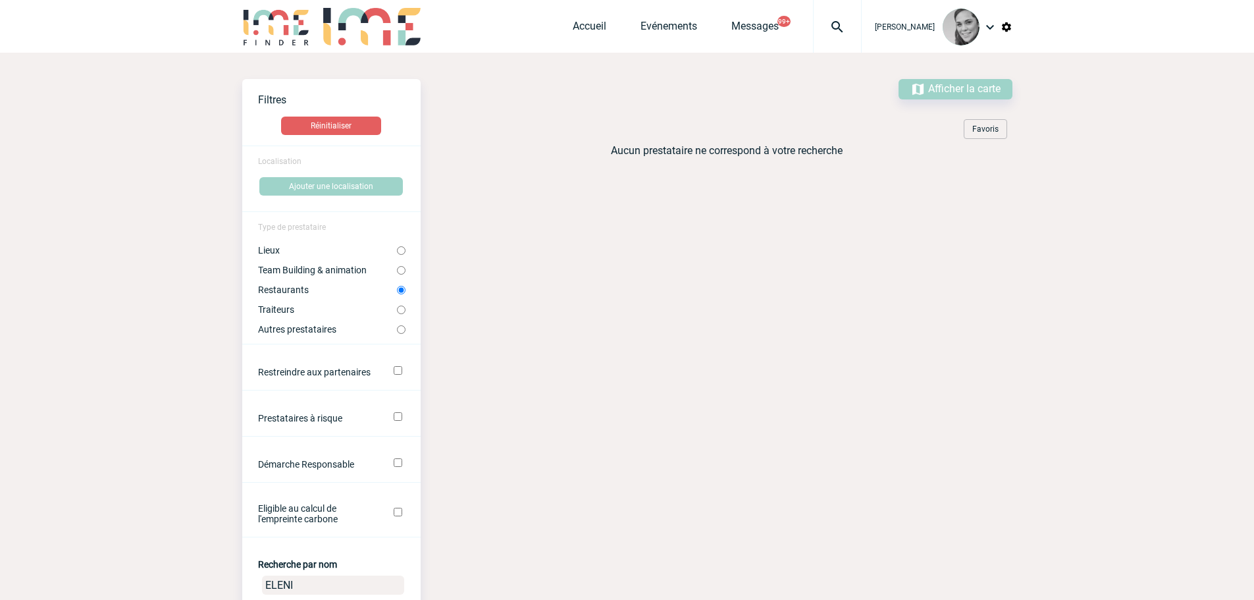
click at [285, 331] on label "Autres prestataires" at bounding box center [327, 329] width 139 height 11
click at [397, 331] on input "Autres prestataires" at bounding box center [401, 329] width 9 height 9
radio input "true"
click at [280, 252] on label "Lieux" at bounding box center [327, 250] width 139 height 11
click at [397, 252] on input "Lieux" at bounding box center [401, 250] width 9 height 9
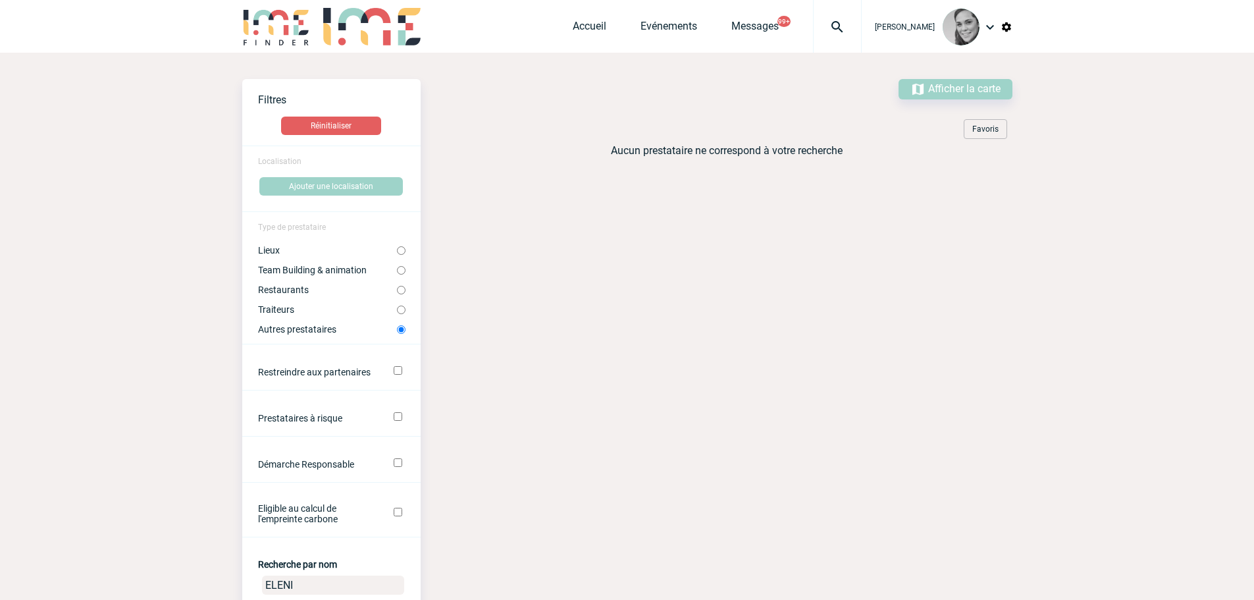
radio input "true"
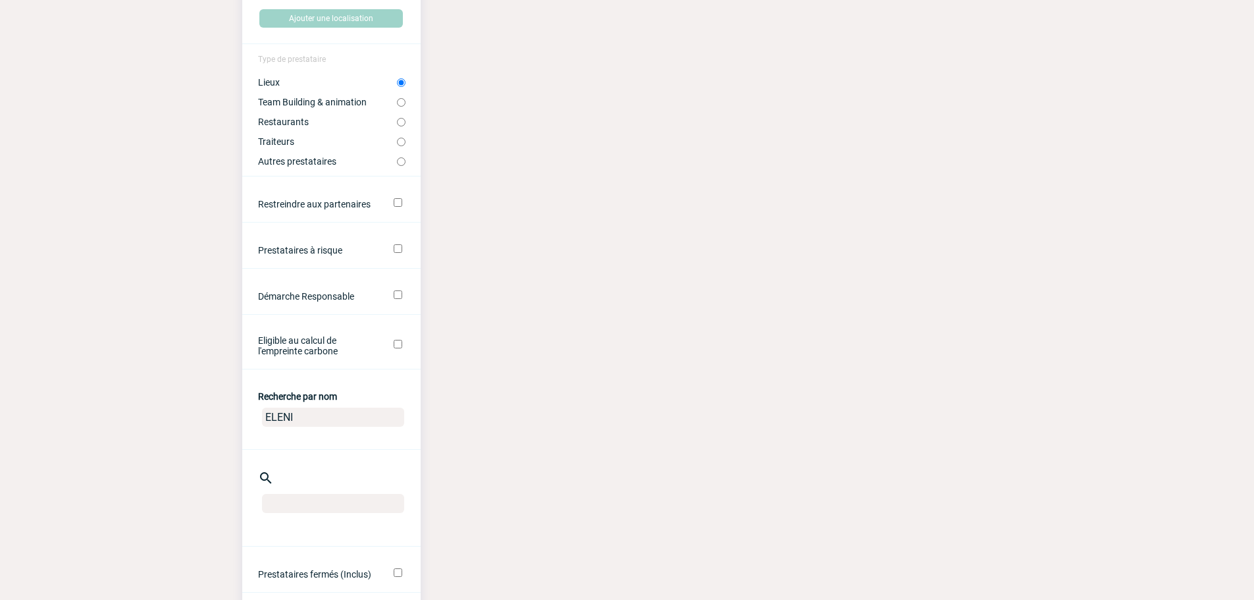
scroll to position [263, 0]
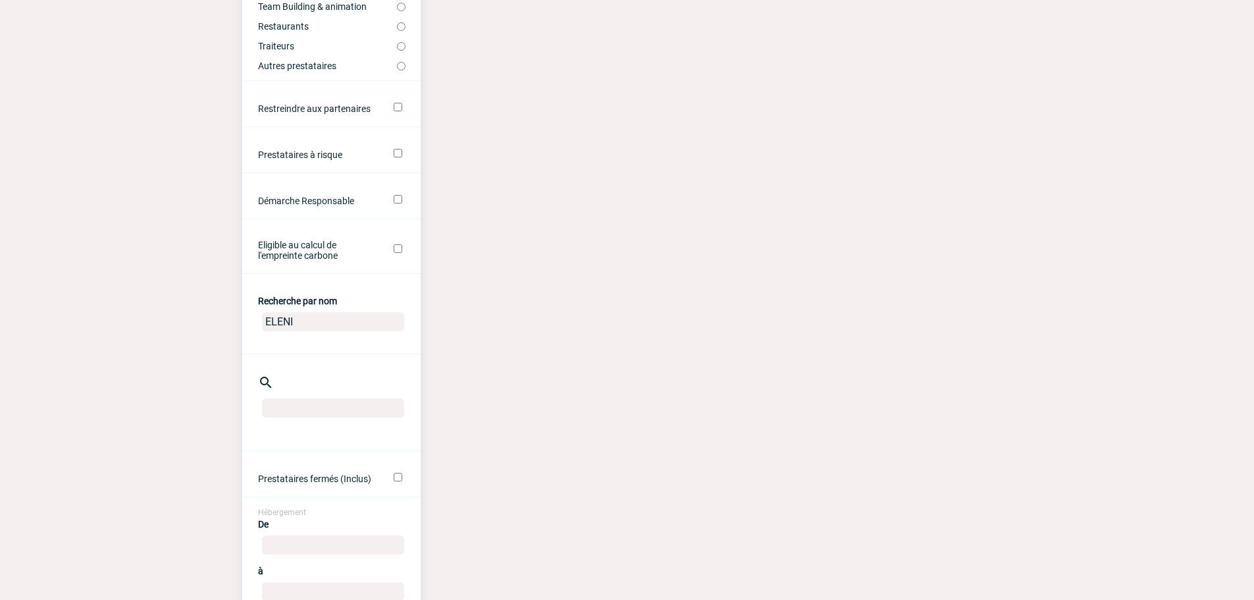
drag, startPoint x: 303, startPoint y: 323, endPoint x: 246, endPoint y: 327, distance: 56.8
click at [246, 327] on center "ELENI" at bounding box center [331, 324] width 178 height 34
click at [286, 408] on input "text" at bounding box center [333, 407] width 142 height 19
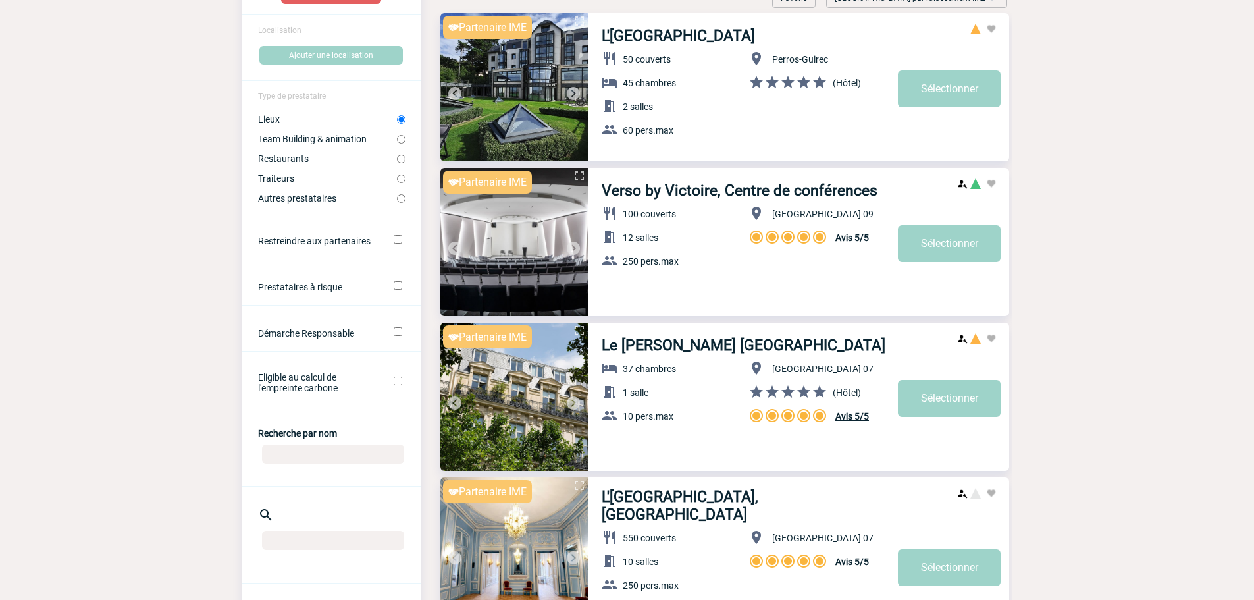
scroll to position [132, 0]
click at [307, 159] on label "Restaurants" at bounding box center [327, 158] width 139 height 11
click at [397, 159] on input "Restaurants" at bounding box center [401, 158] width 9 height 9
radio input "true"
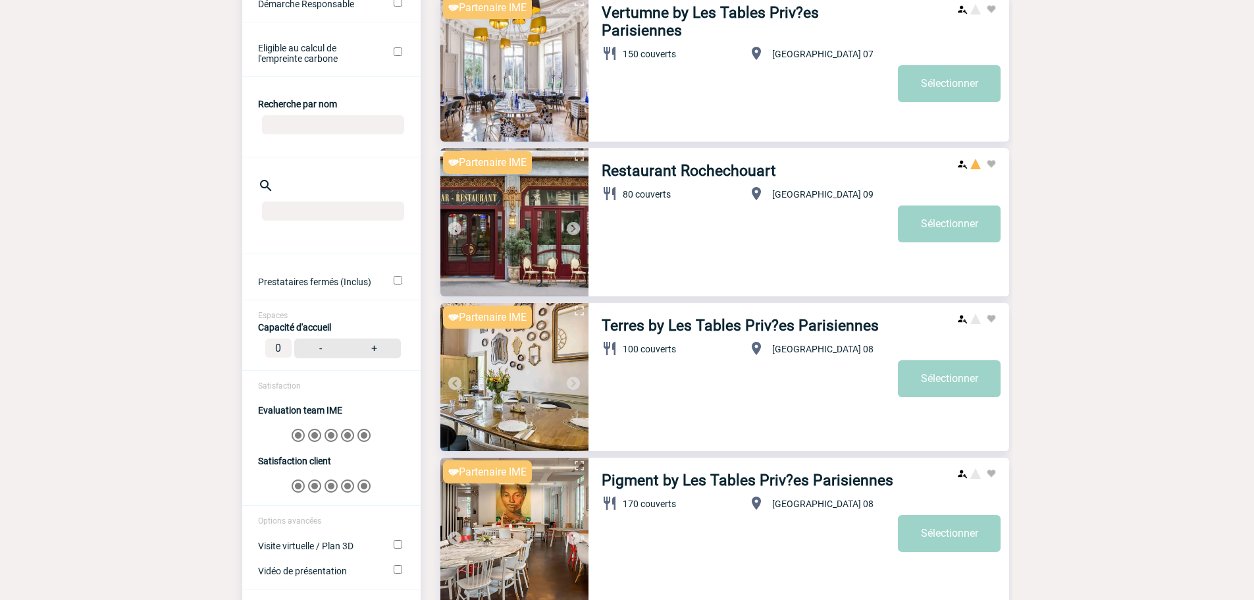
scroll to position [461, 0]
click at [571, 379] on img at bounding box center [574, 383] width 16 height 16
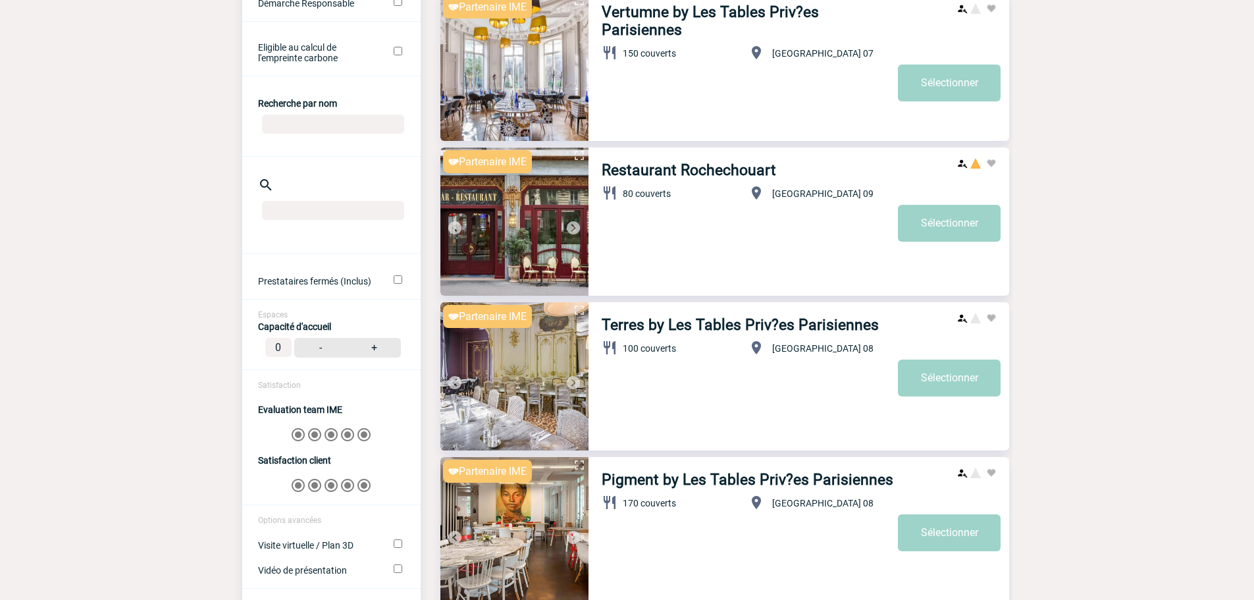
click at [571, 379] on img at bounding box center [574, 383] width 16 height 16
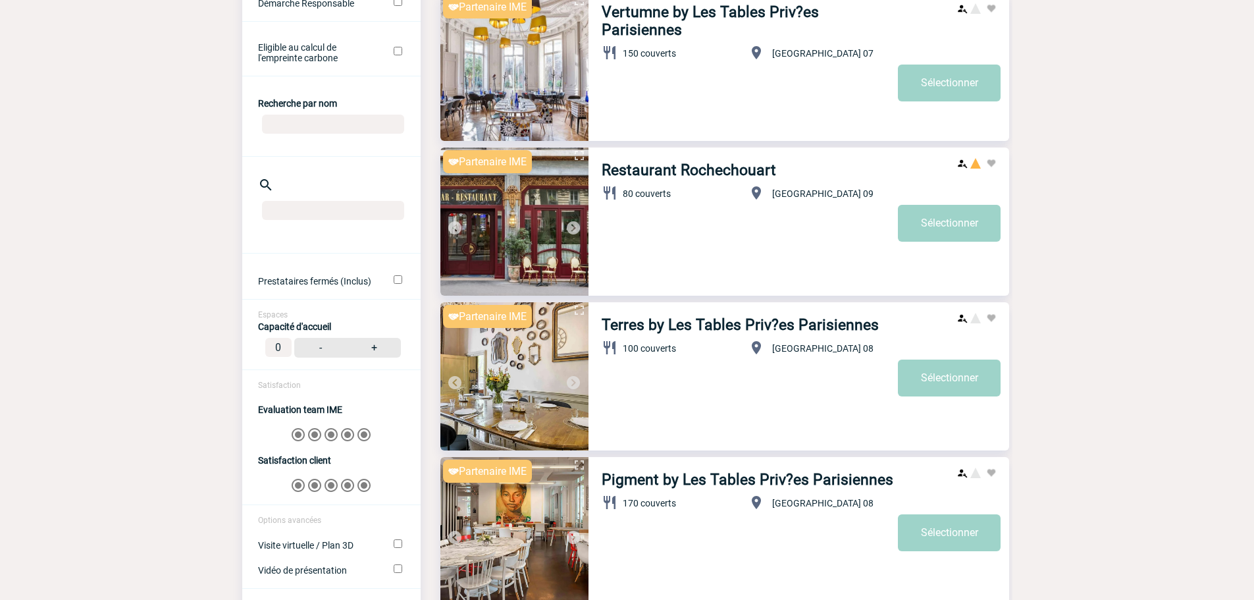
click at [571, 379] on img at bounding box center [574, 383] width 16 height 16
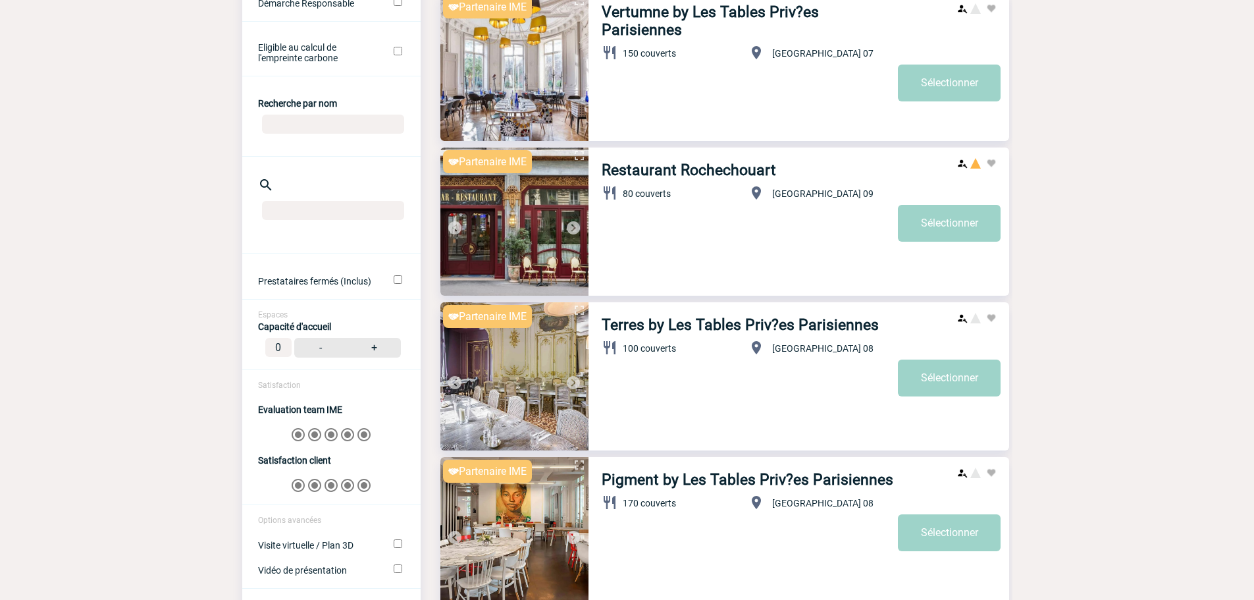
click at [571, 379] on img at bounding box center [574, 383] width 16 height 16
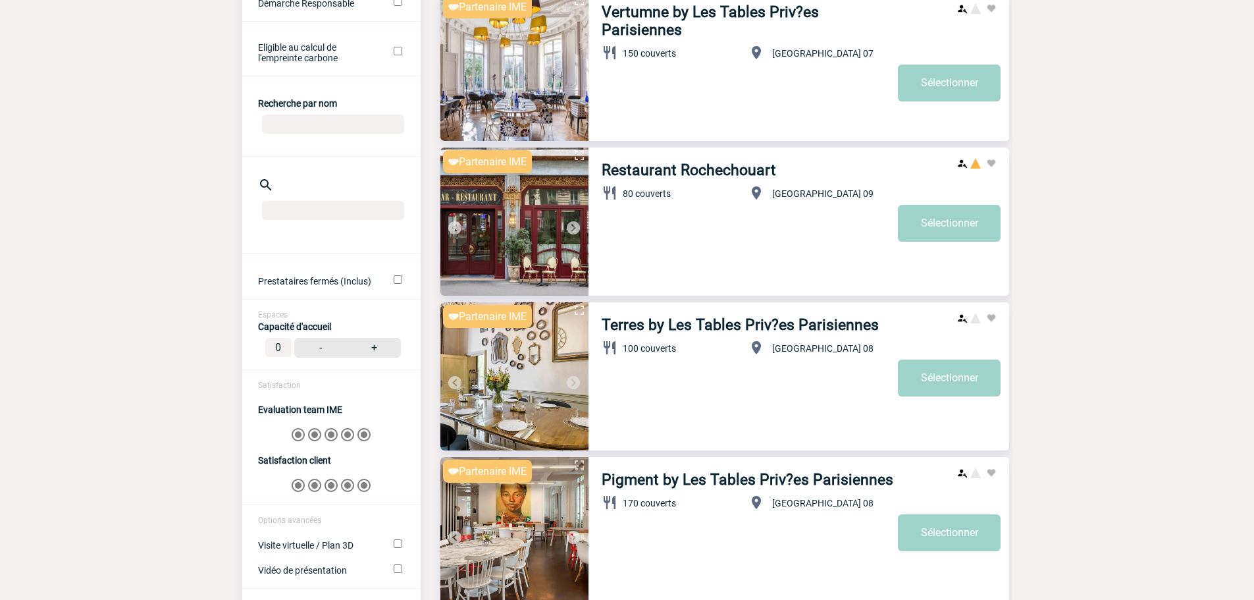
click at [571, 379] on img at bounding box center [574, 383] width 16 height 16
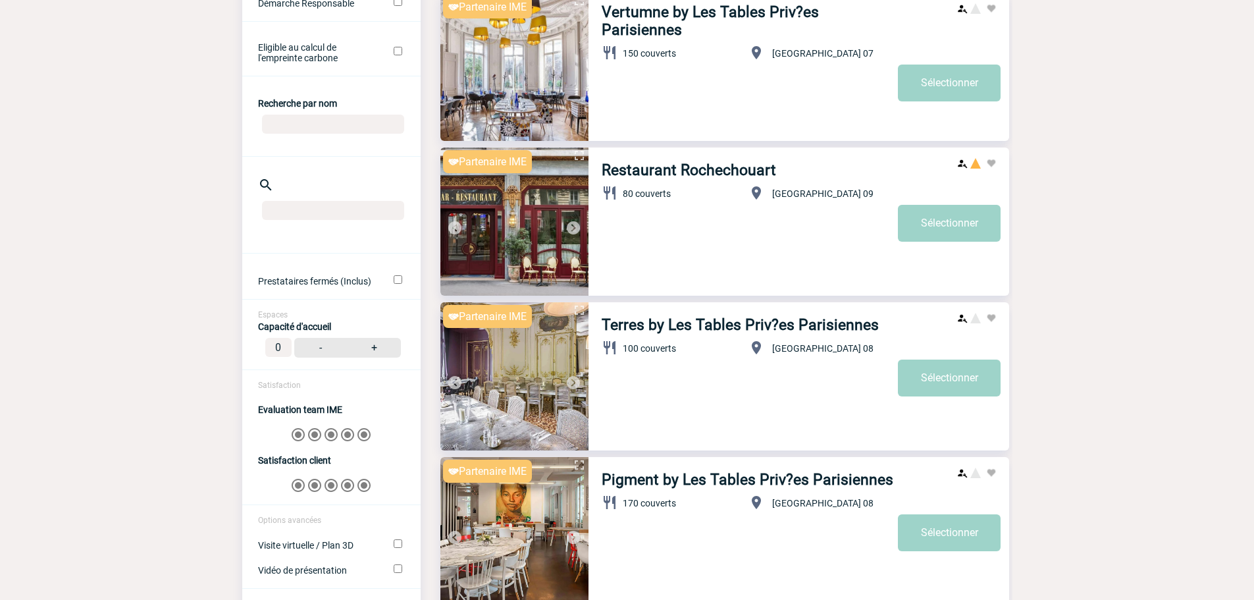
click at [571, 379] on img at bounding box center [574, 383] width 16 height 16
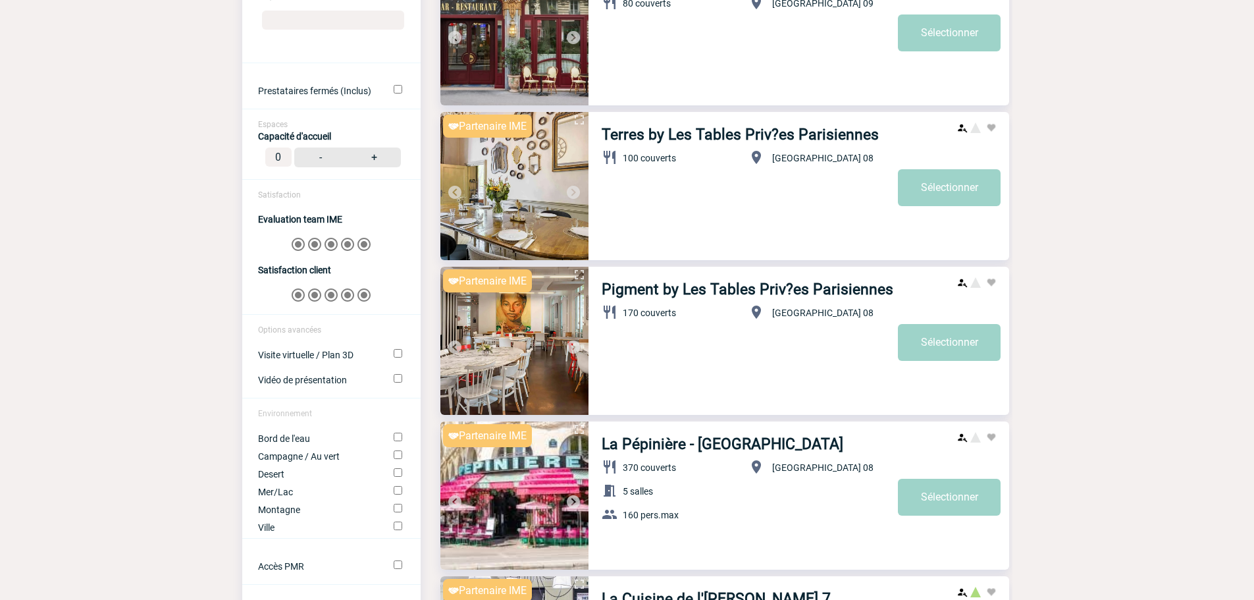
scroll to position [658, 0]
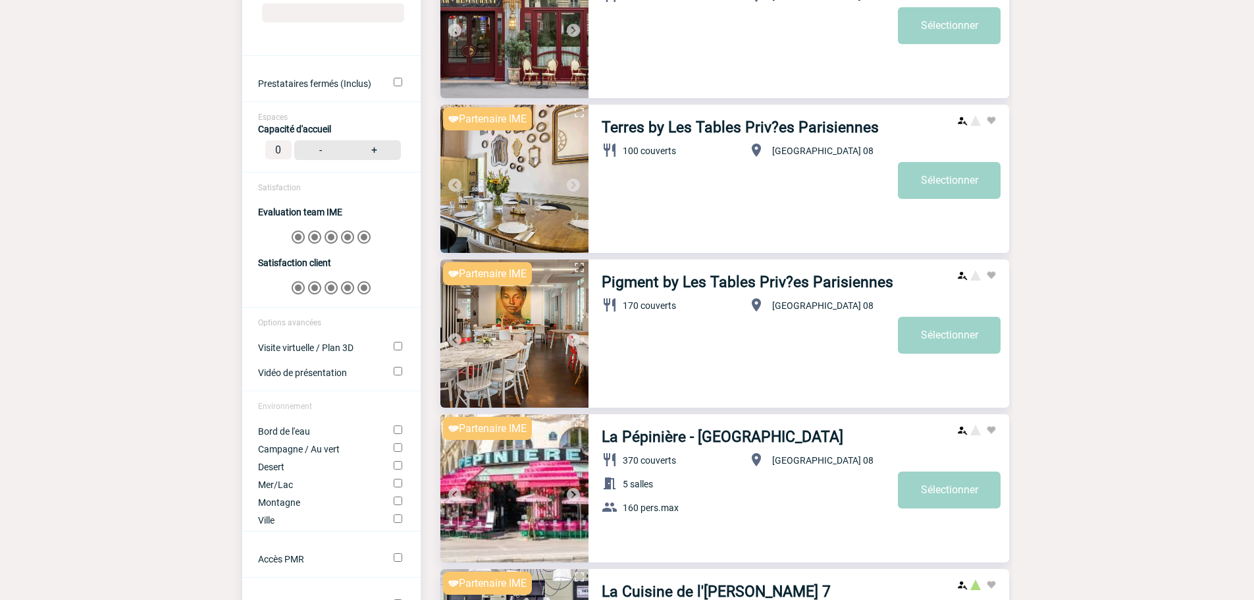
click at [581, 342] on img at bounding box center [574, 340] width 16 height 16
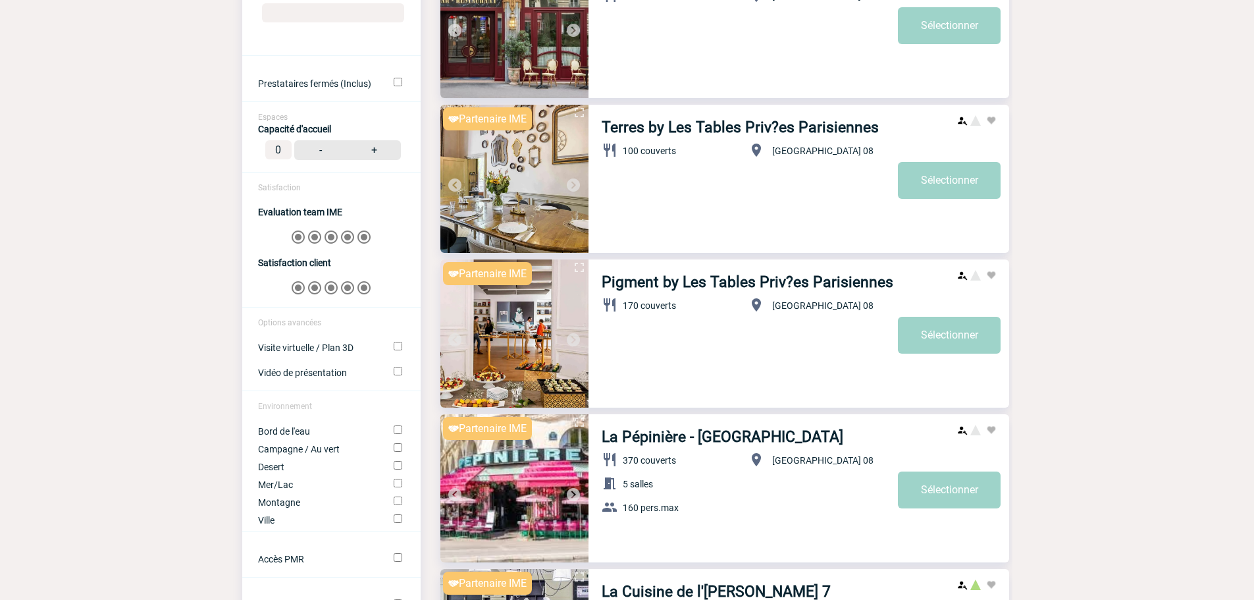
click at [581, 342] on img at bounding box center [574, 340] width 16 height 16
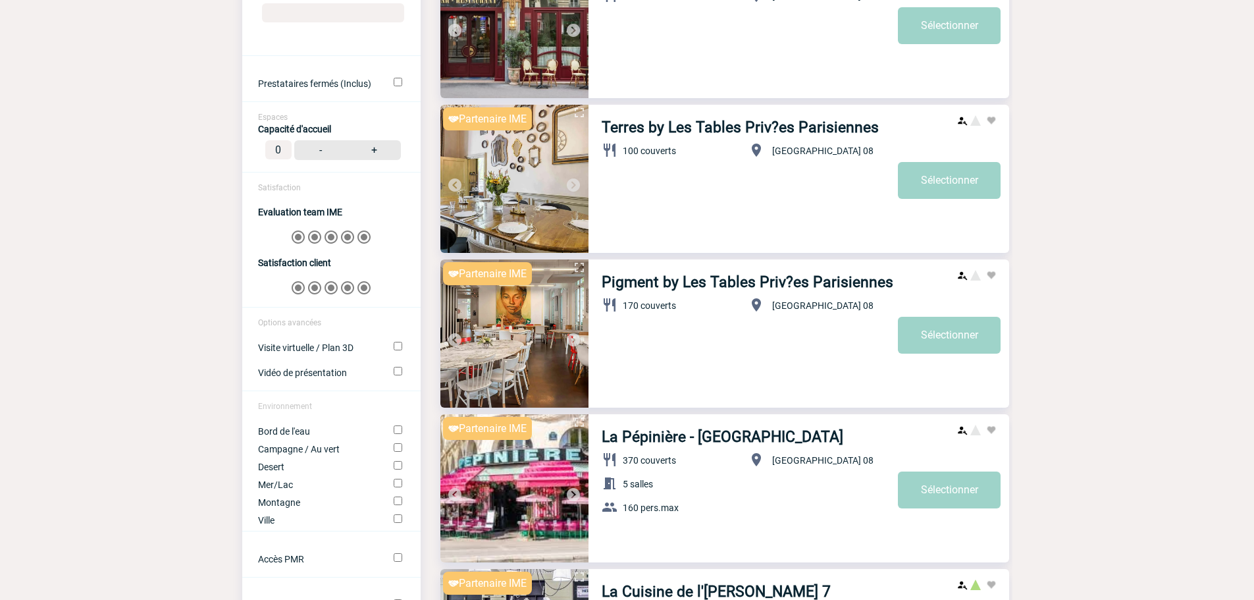
click at [581, 342] on img at bounding box center [574, 340] width 16 height 16
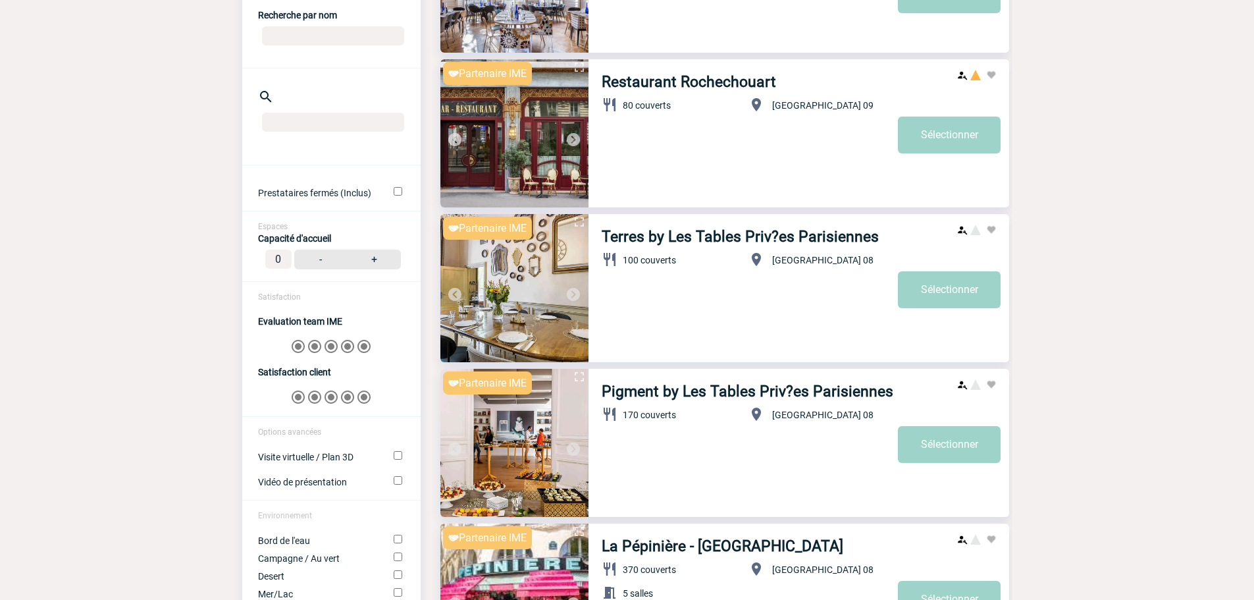
scroll to position [329, 0]
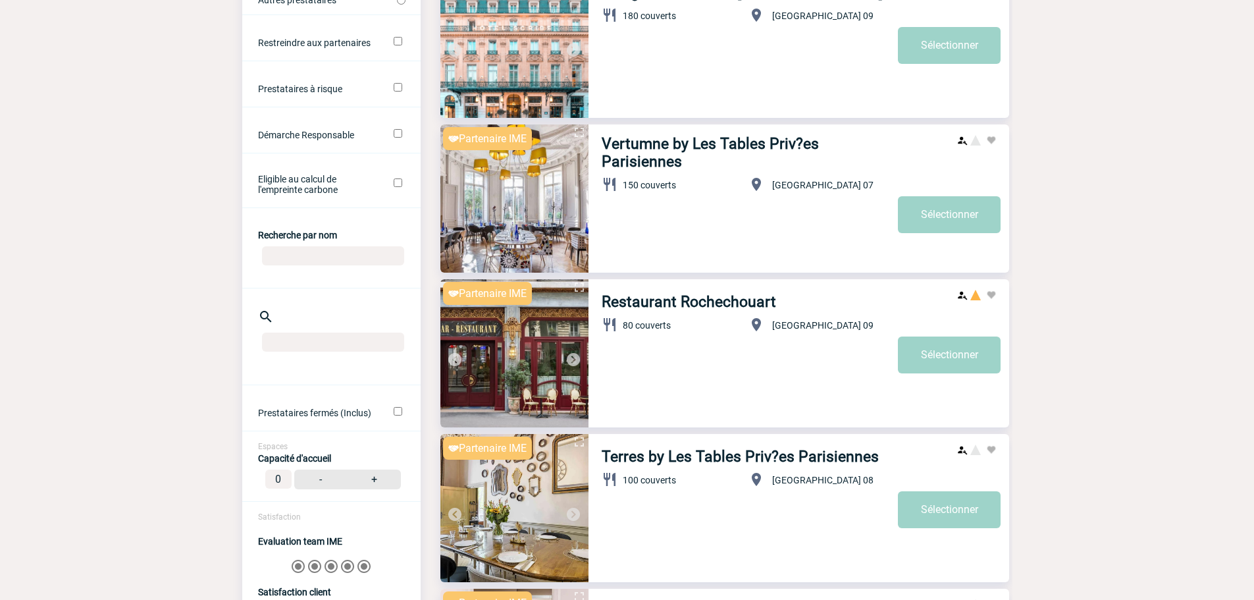
click at [570, 352] on img at bounding box center [574, 360] width 16 height 16
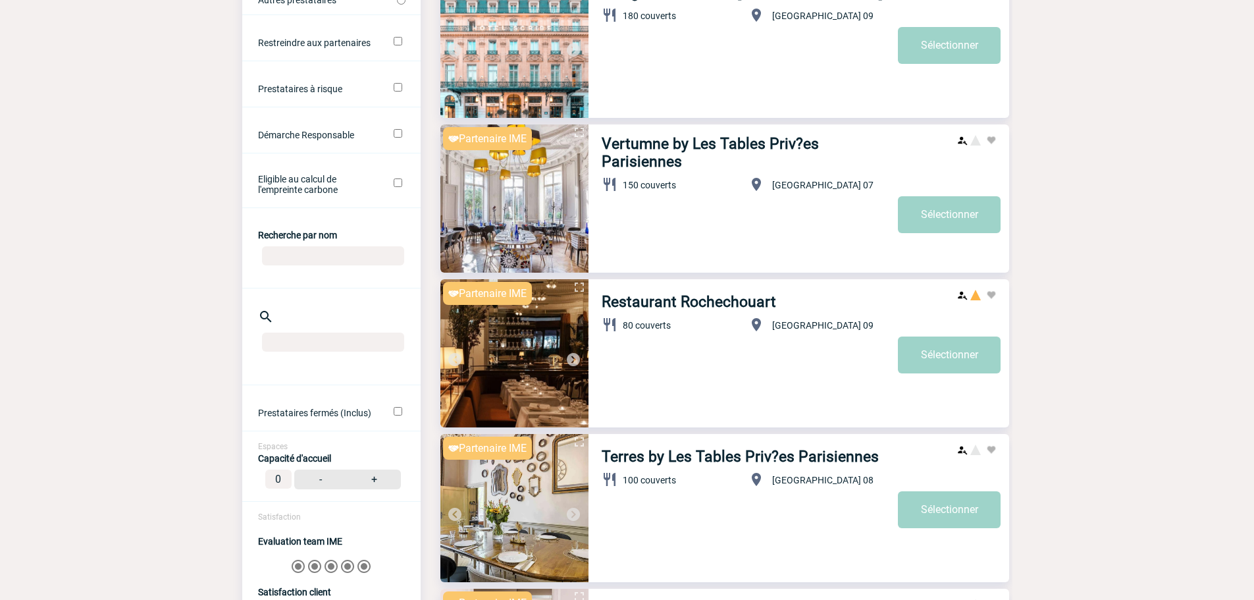
click at [570, 352] on img at bounding box center [574, 360] width 16 height 16
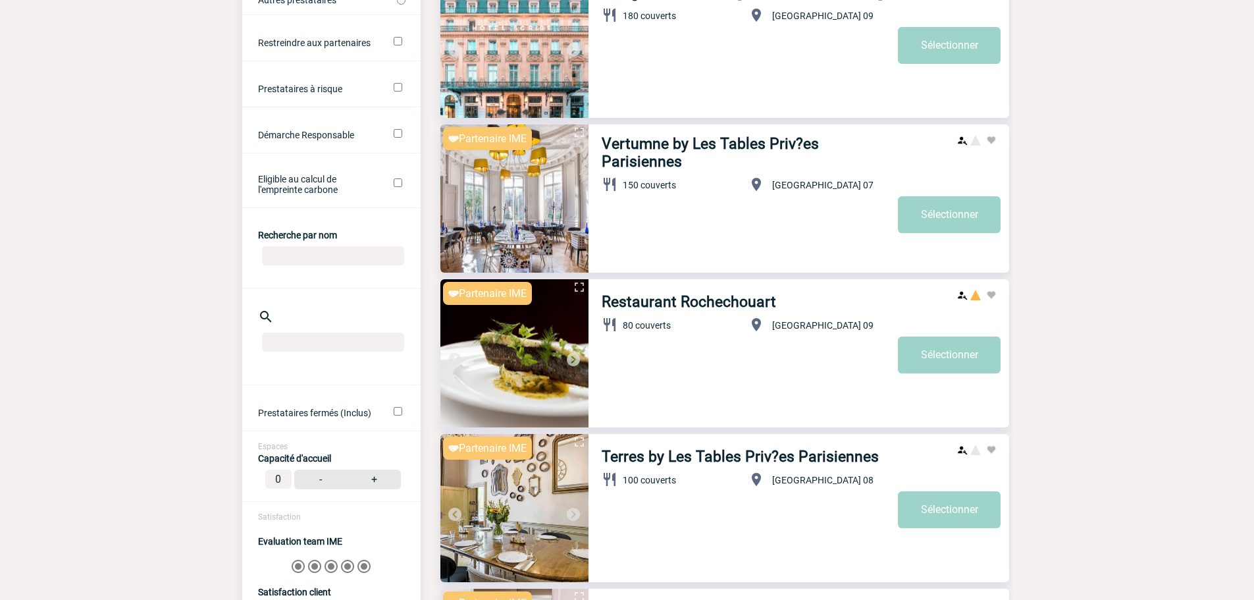
click at [570, 352] on img at bounding box center [574, 360] width 16 height 16
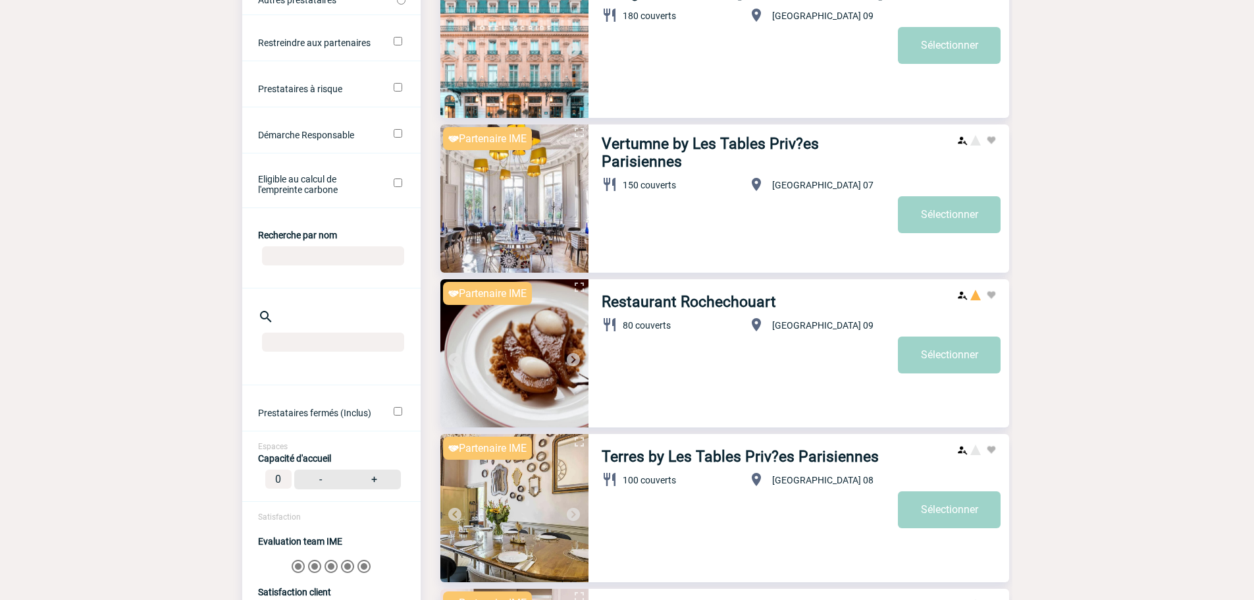
click at [570, 352] on img at bounding box center [574, 360] width 16 height 16
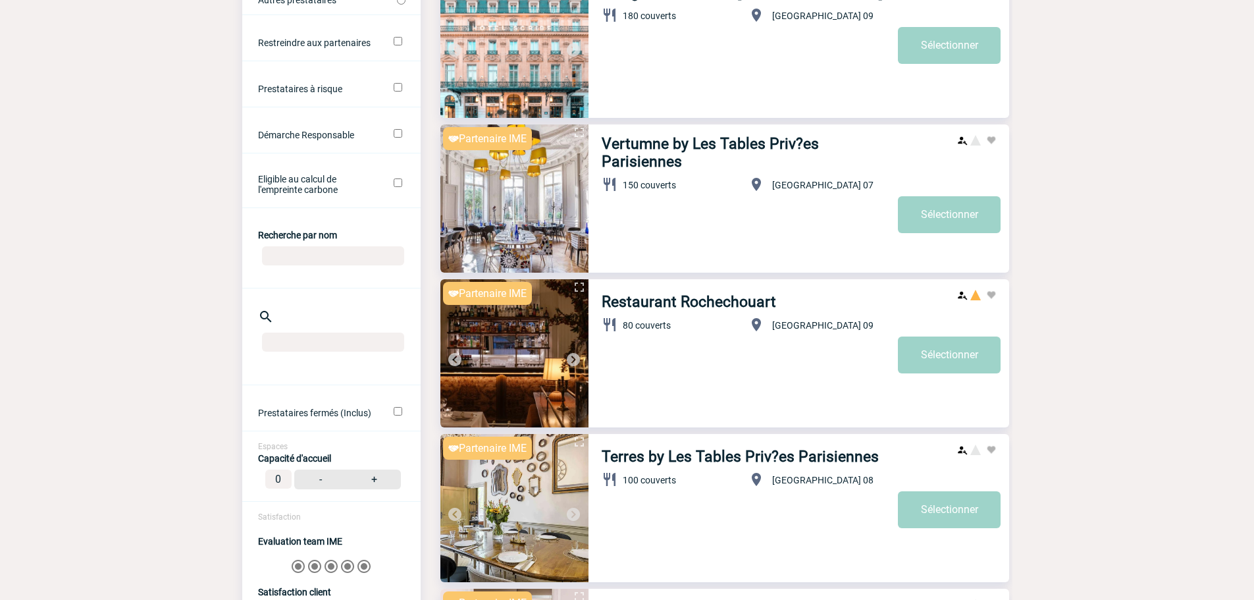
click at [573, 361] on img at bounding box center [574, 360] width 16 height 16
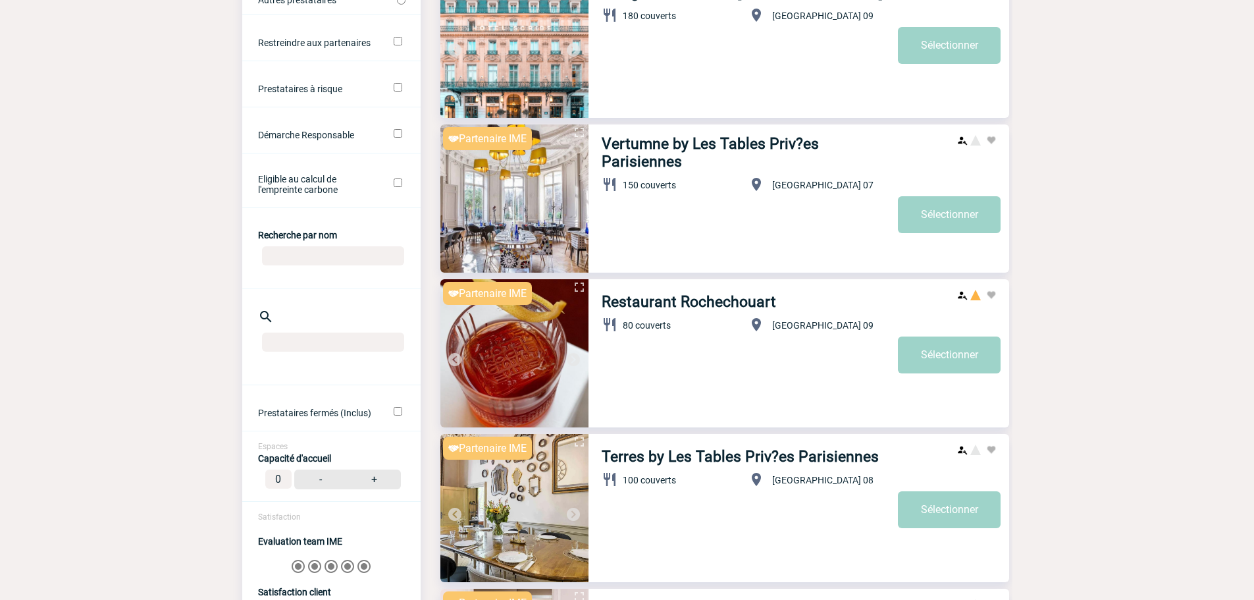
click at [573, 361] on img at bounding box center [574, 360] width 16 height 16
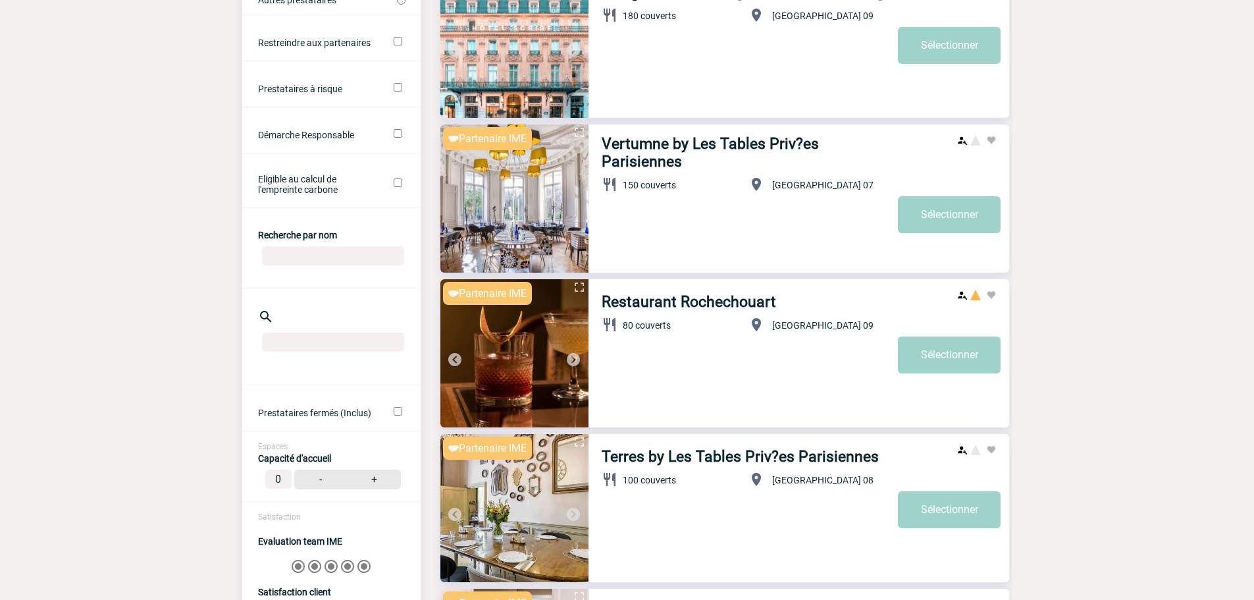
click at [573, 361] on img at bounding box center [574, 360] width 16 height 16
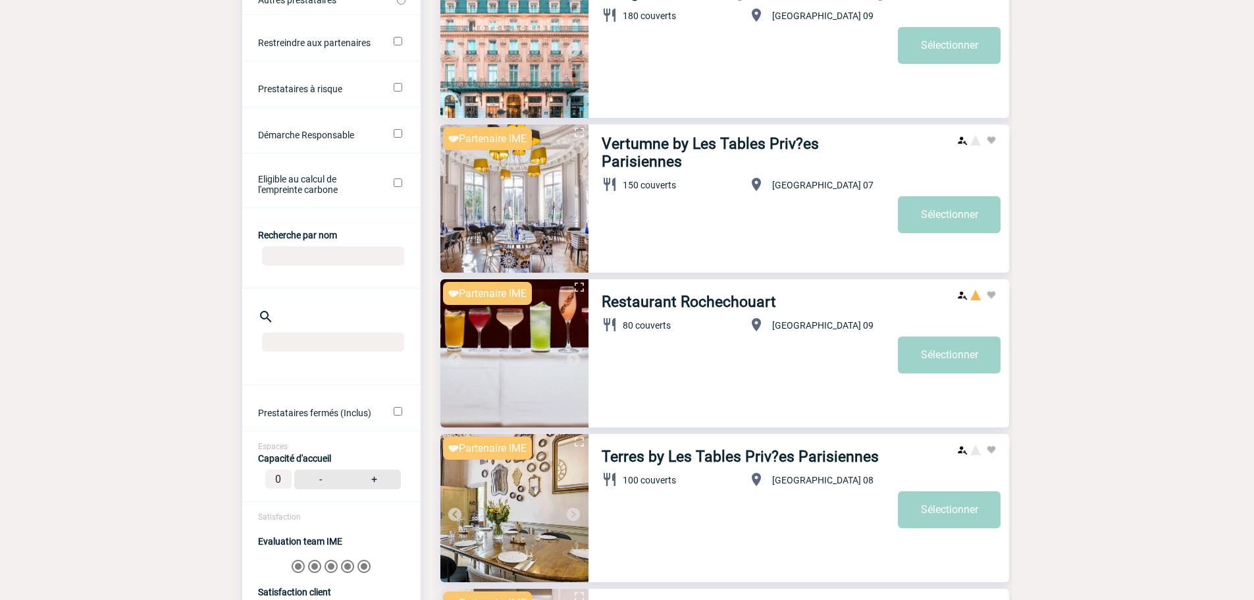
click at [573, 361] on img at bounding box center [574, 360] width 16 height 16
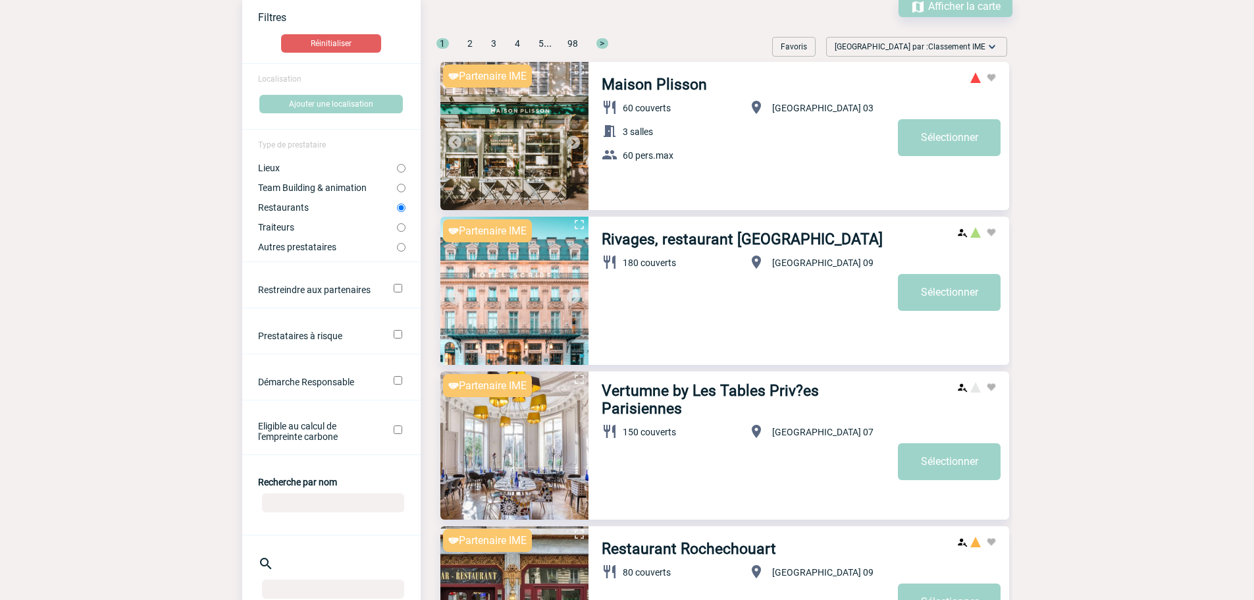
scroll to position [198, 0]
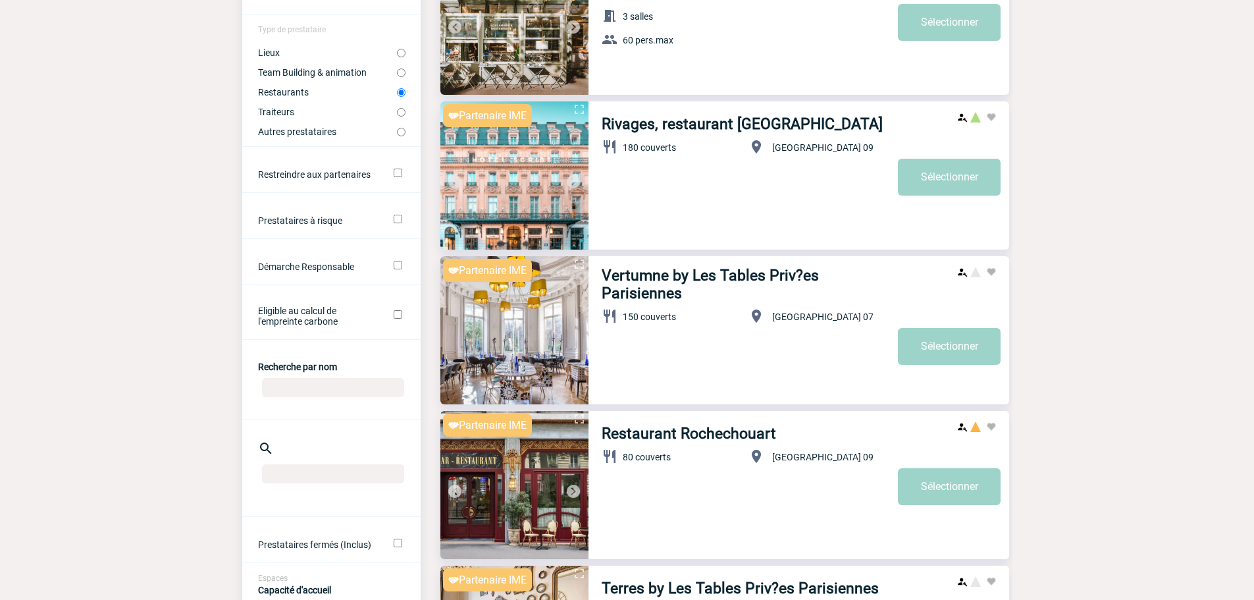
click at [298, 387] on input "Recherche par nom" at bounding box center [333, 387] width 142 height 19
type input "PUBLIC HOUSE"
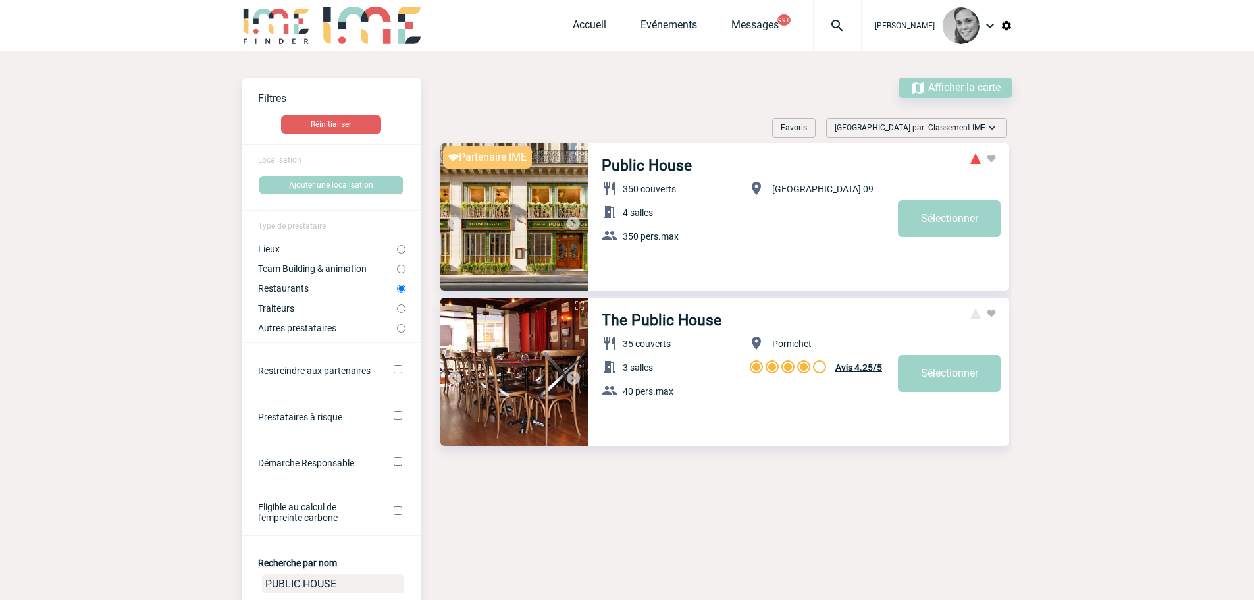
scroll to position [0, 0]
click at [572, 222] on img at bounding box center [574, 225] width 16 height 16
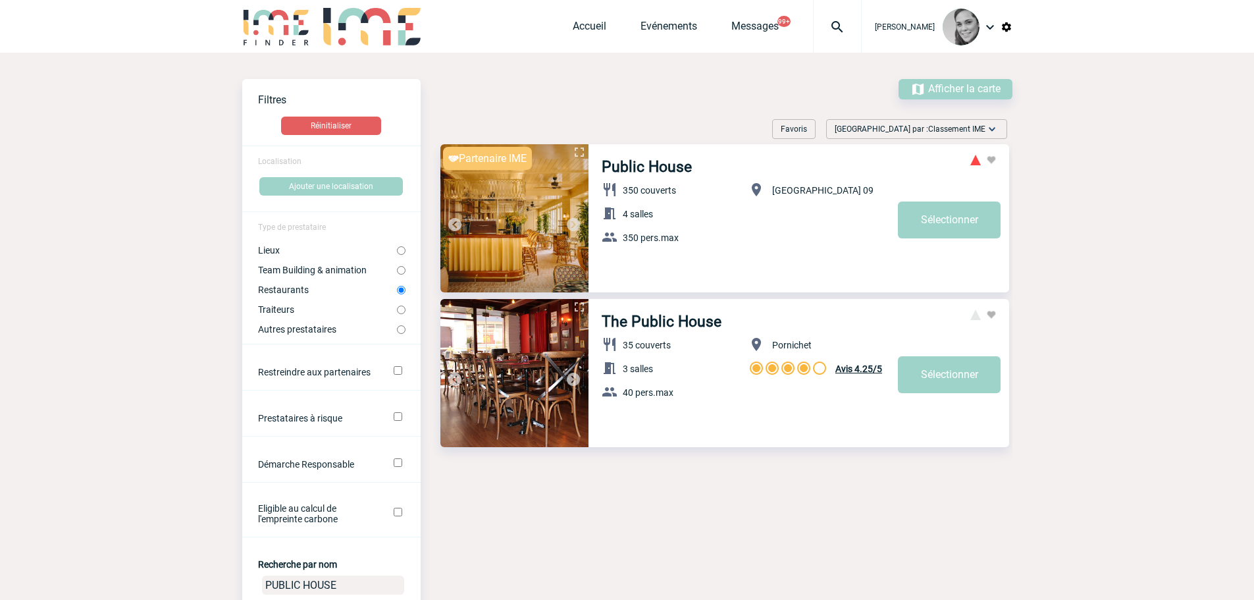
click at [572, 222] on img at bounding box center [574, 225] width 16 height 16
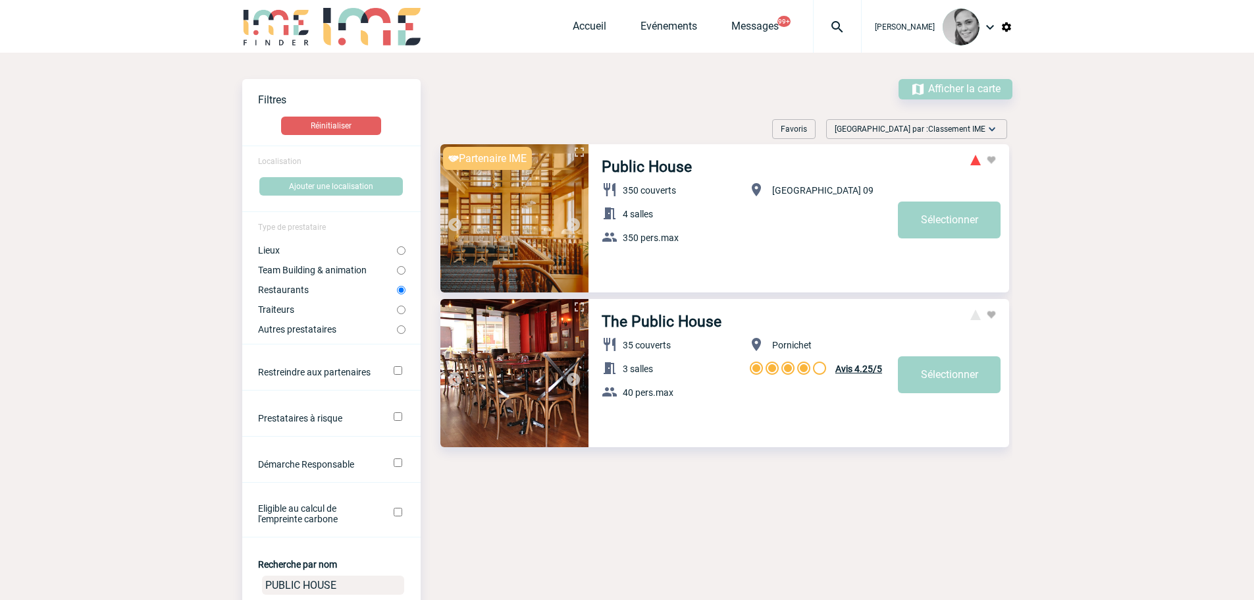
click at [572, 222] on img at bounding box center [574, 225] width 16 height 16
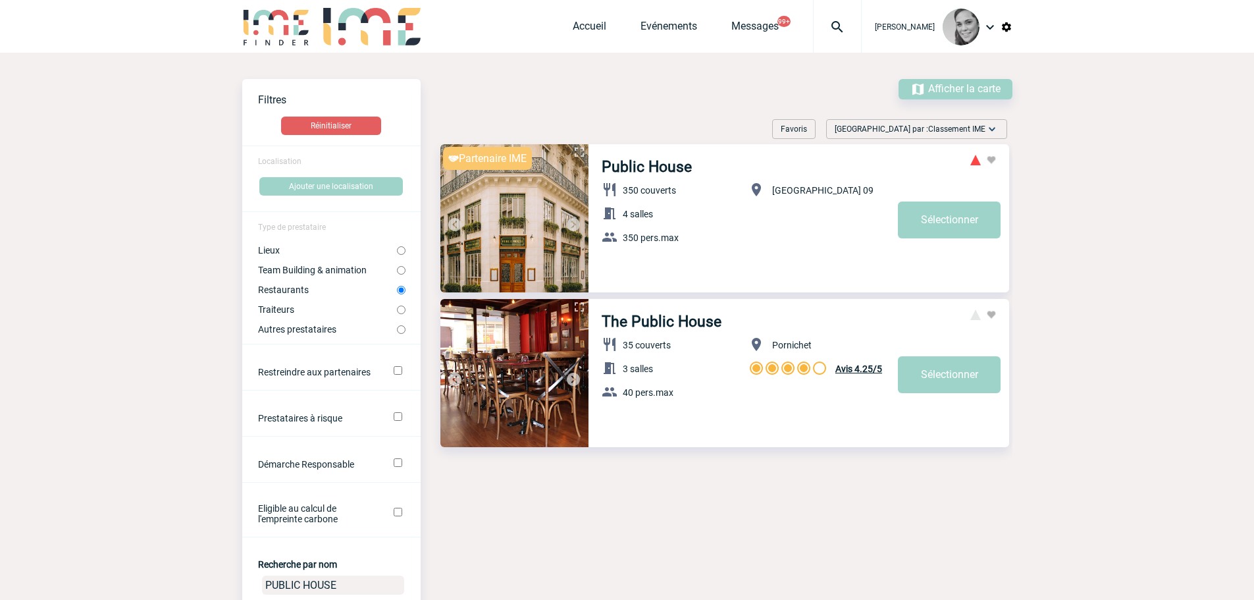
click at [572, 222] on img at bounding box center [574, 225] width 16 height 16
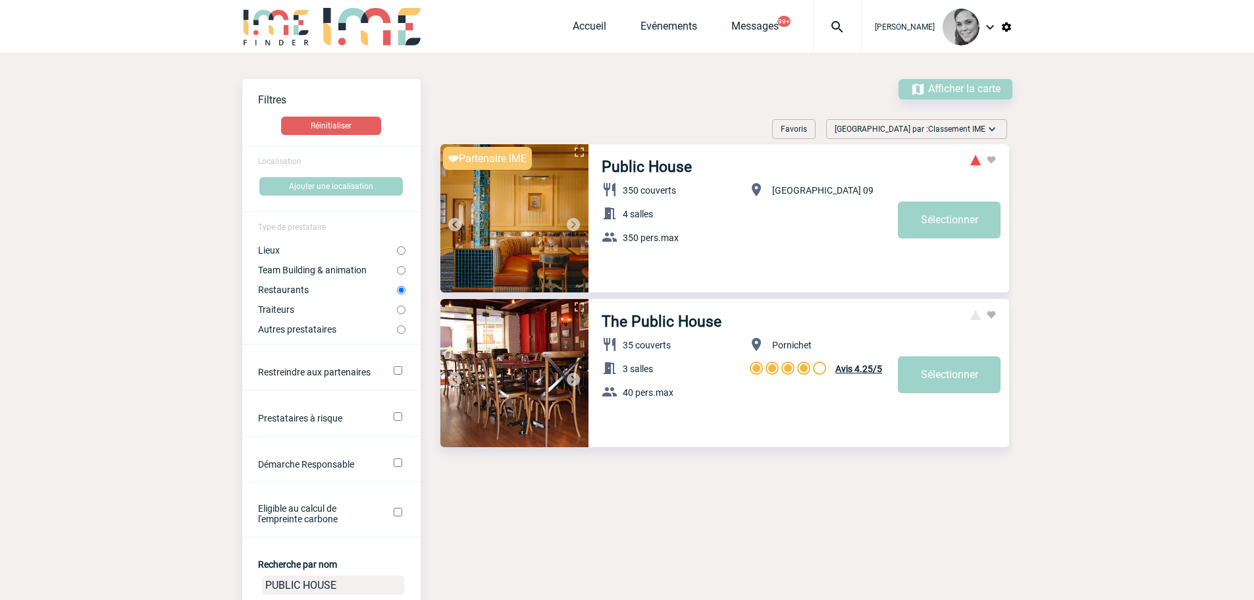
click at [572, 222] on img at bounding box center [574, 225] width 16 height 16
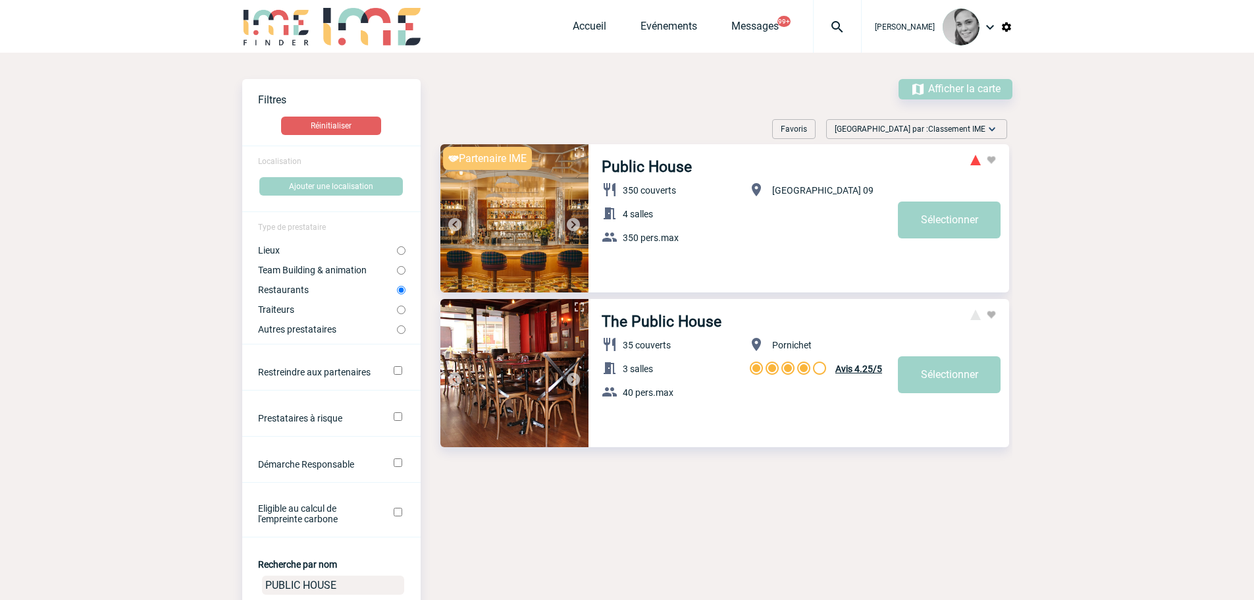
click at [525, 223] on img at bounding box center [514, 218] width 148 height 148
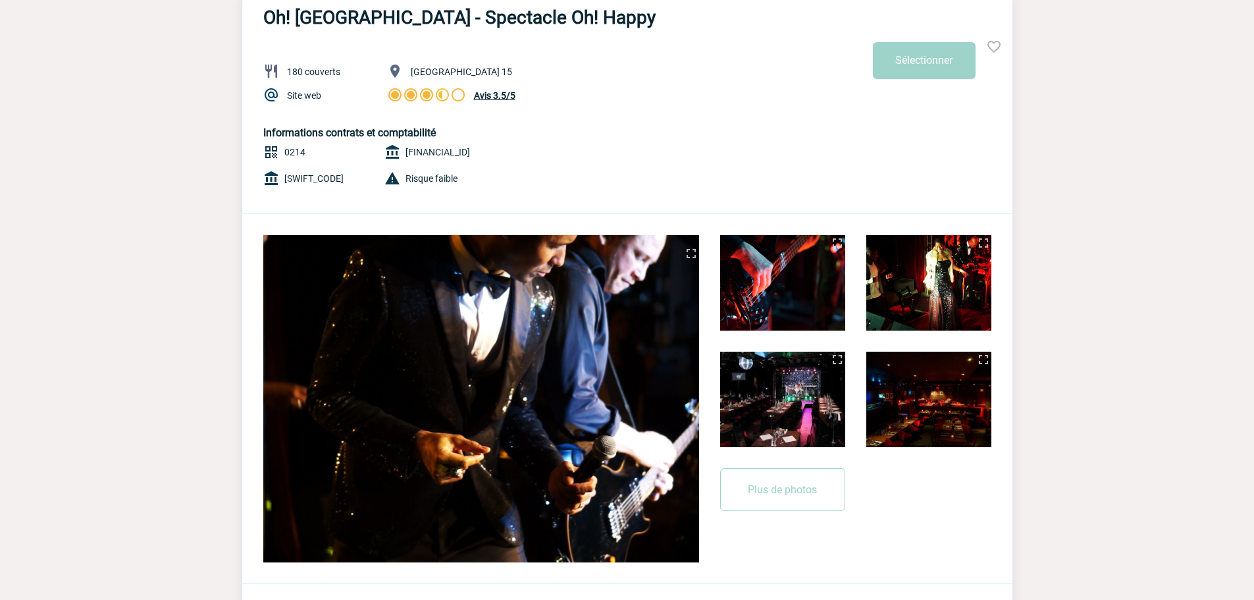
scroll to position [198, 0]
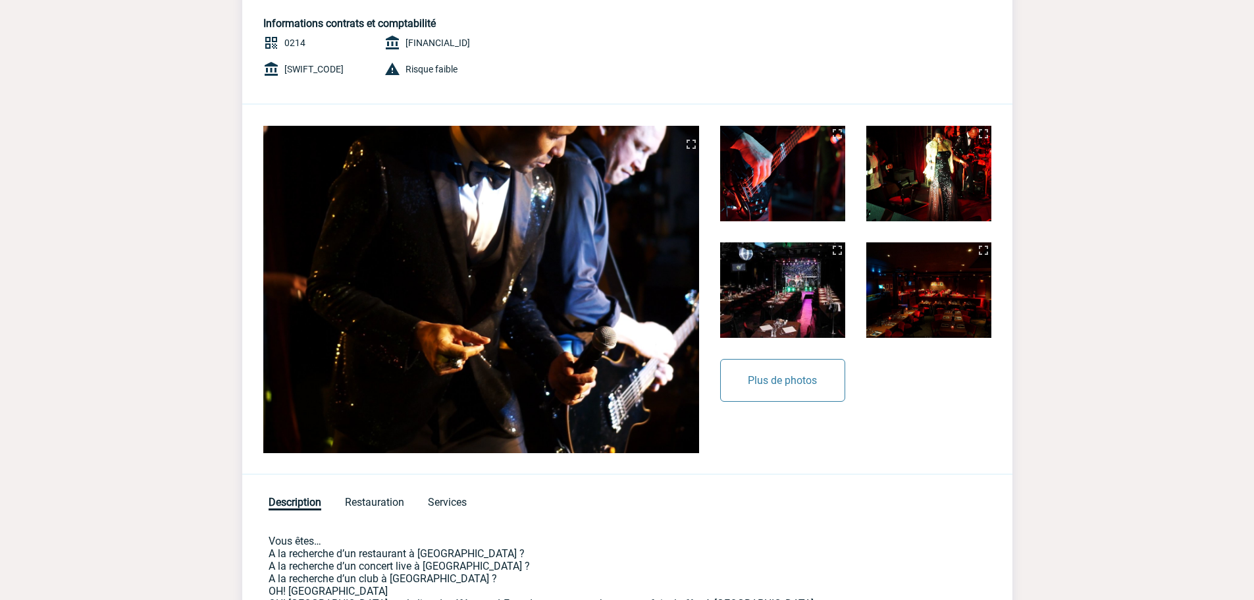
click at [776, 402] on button "Plus de photos" at bounding box center [782, 380] width 125 height 43
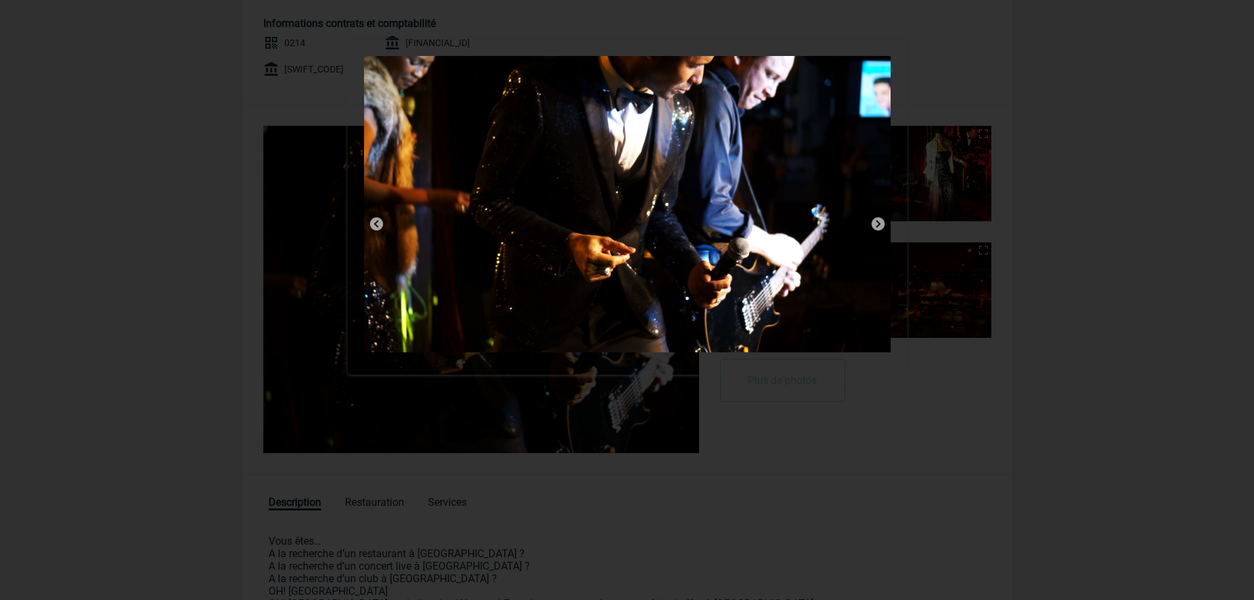
click at [879, 221] on img at bounding box center [878, 224] width 16 height 16
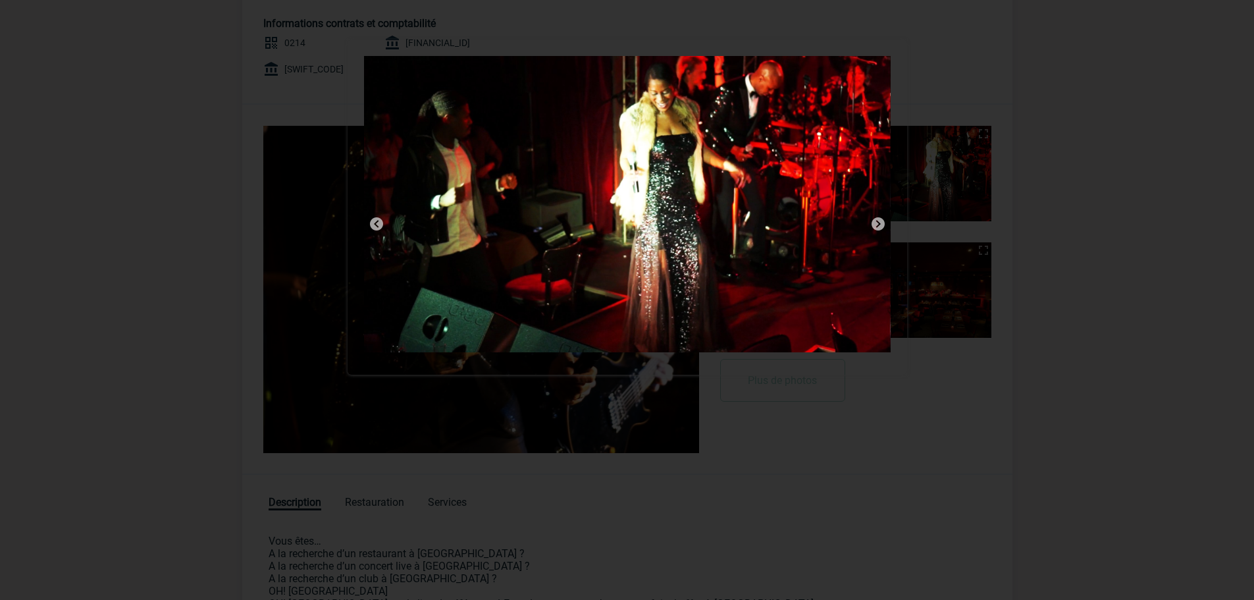
click at [879, 221] on img at bounding box center [878, 224] width 16 height 16
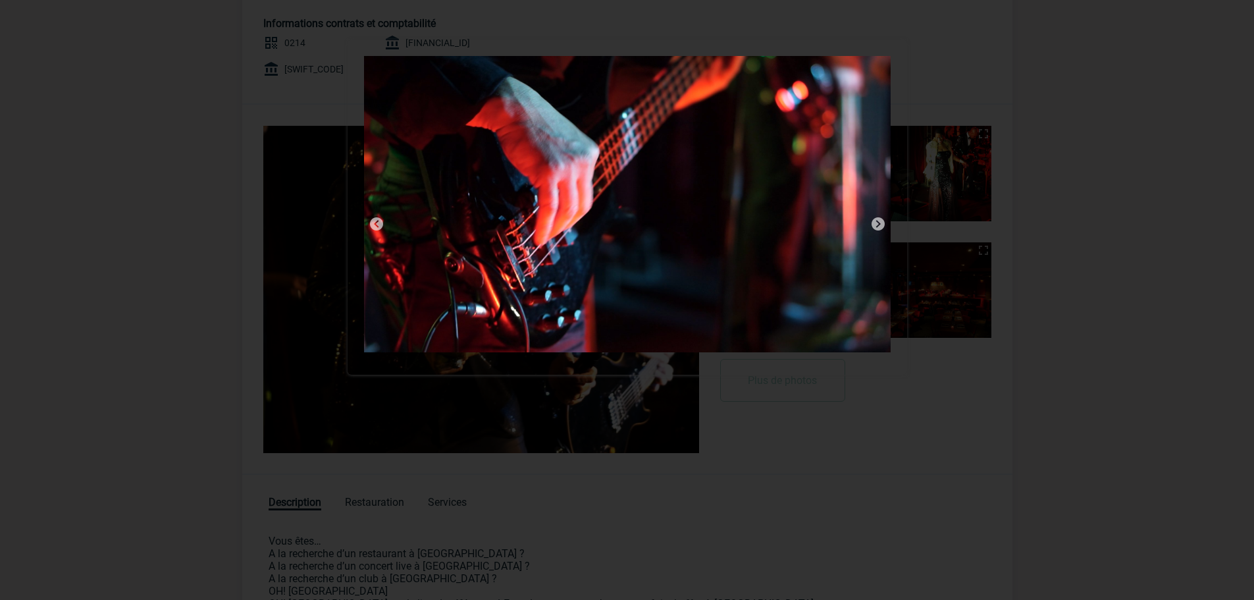
click at [879, 221] on img at bounding box center [878, 224] width 16 height 16
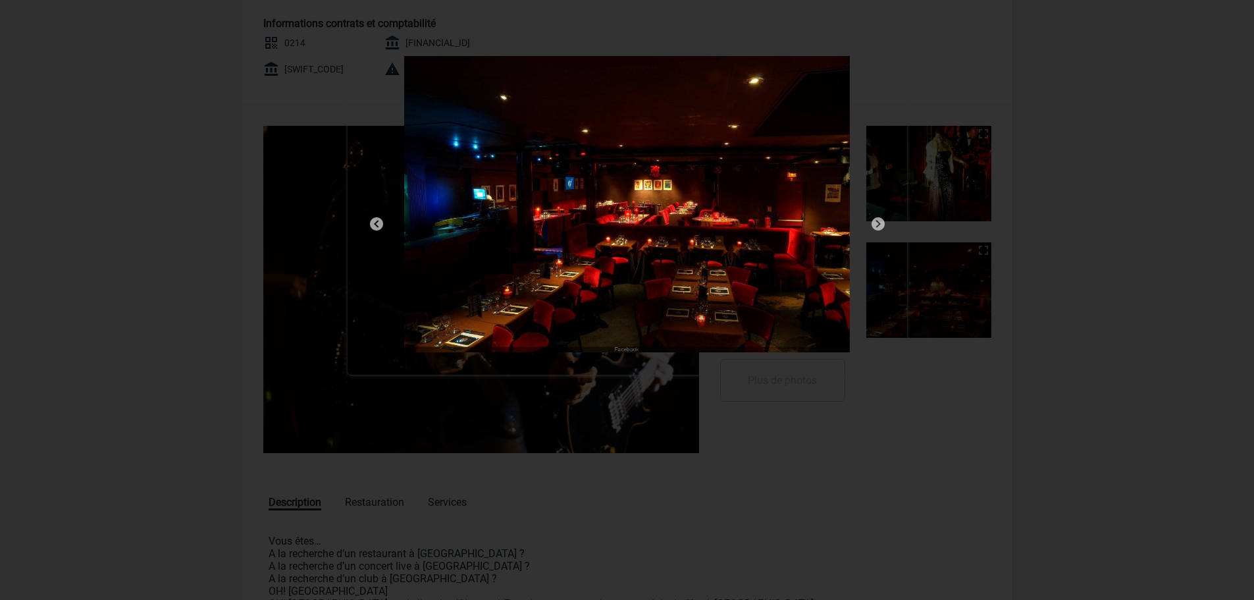
click at [879, 221] on img at bounding box center [878, 224] width 16 height 16
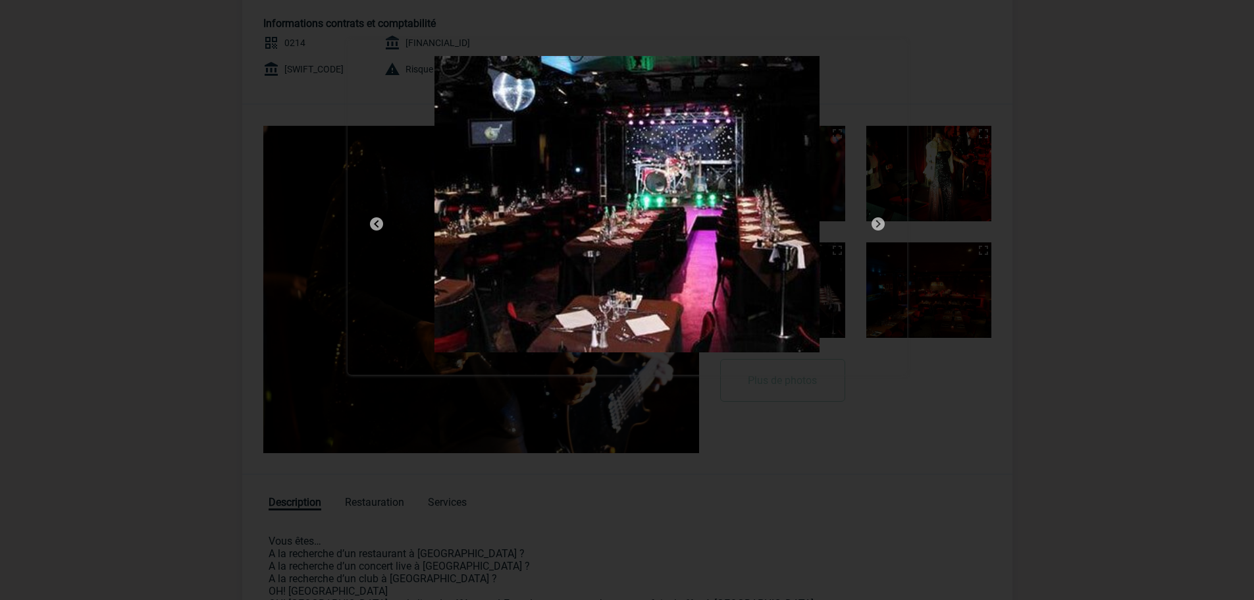
click at [879, 221] on img at bounding box center [878, 224] width 16 height 16
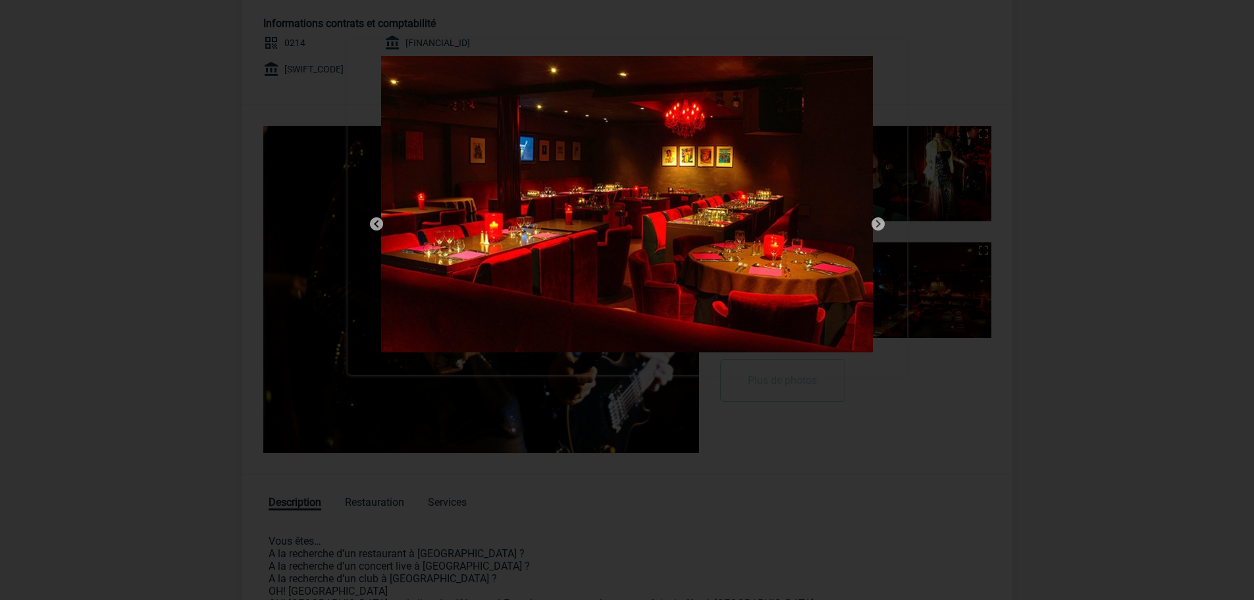
click at [879, 221] on img at bounding box center [878, 224] width 16 height 16
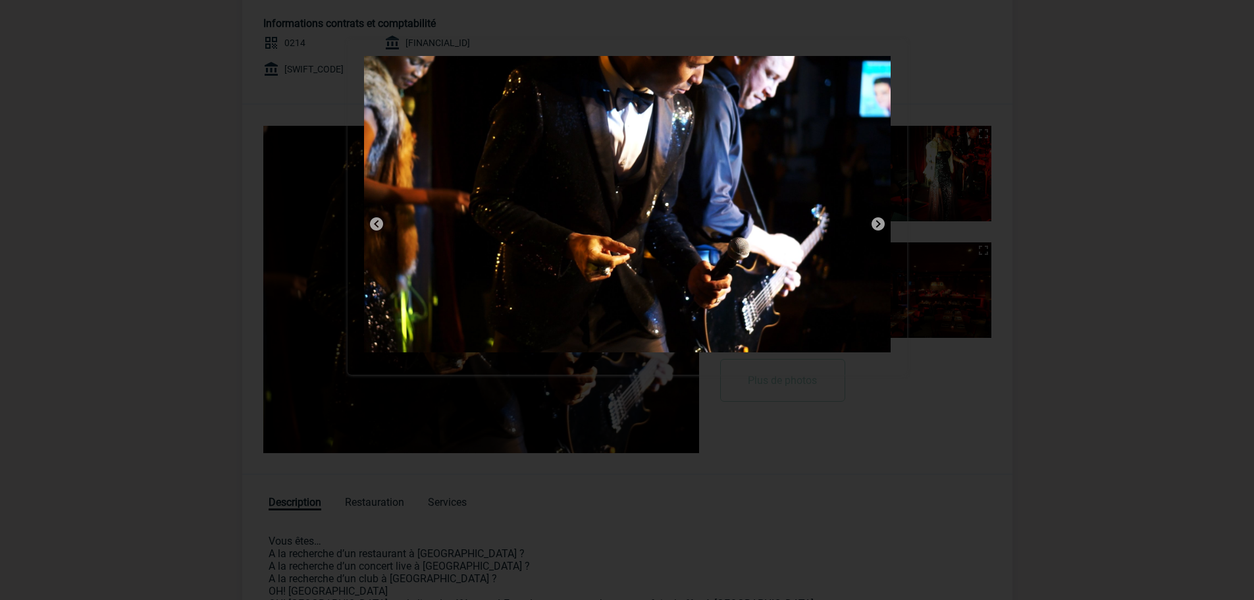
click at [879, 221] on img at bounding box center [878, 224] width 16 height 16
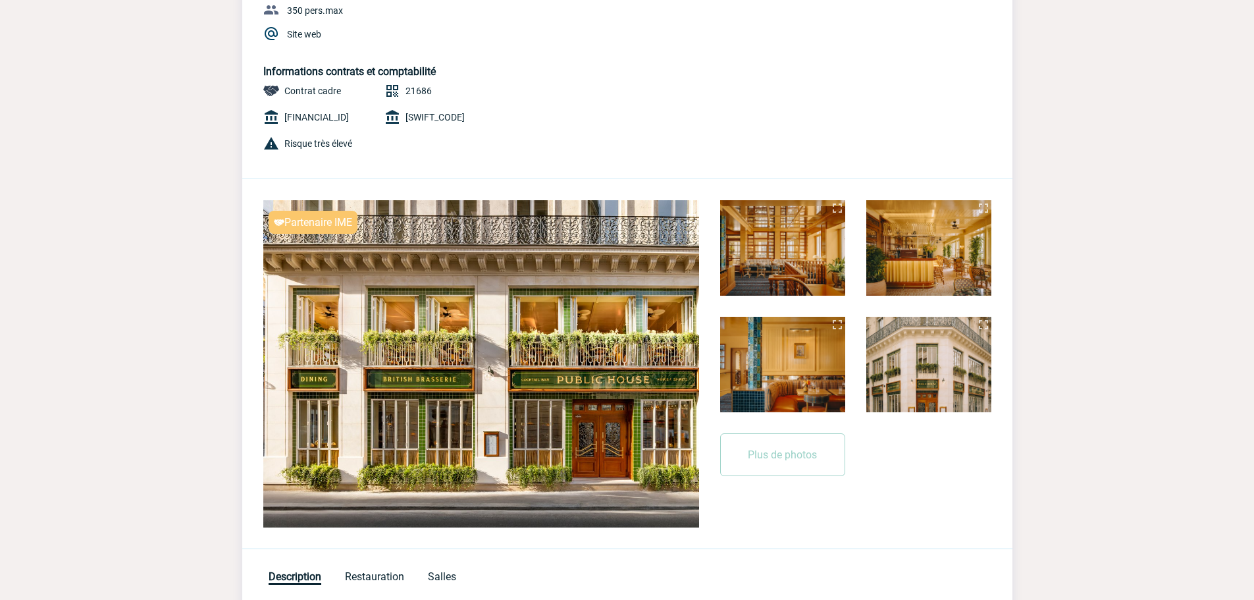
scroll to position [198, 0]
click at [757, 451] on button "Plus de photos" at bounding box center [782, 454] width 125 height 43
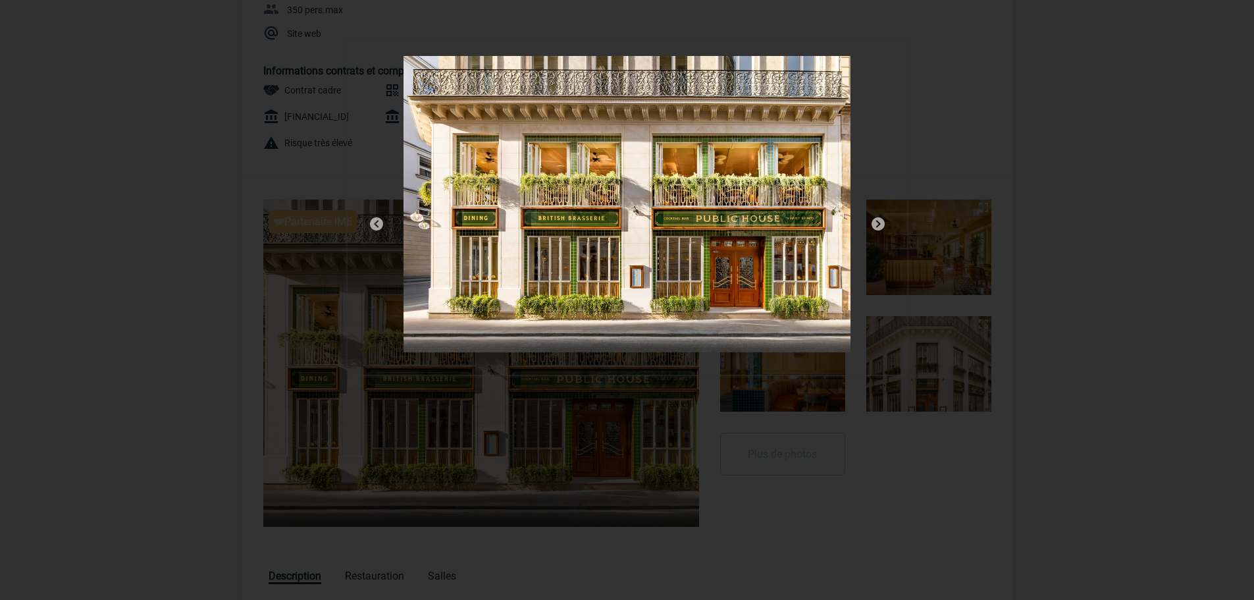
click at [876, 223] on img at bounding box center [878, 224] width 16 height 16
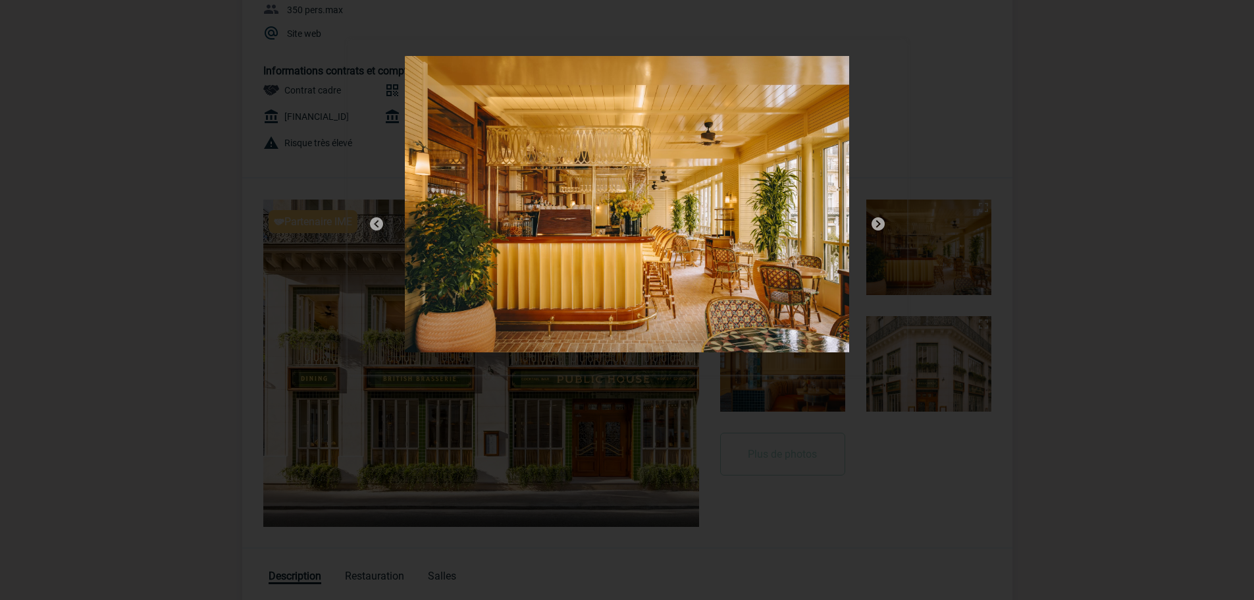
click at [876, 223] on img at bounding box center [878, 224] width 16 height 16
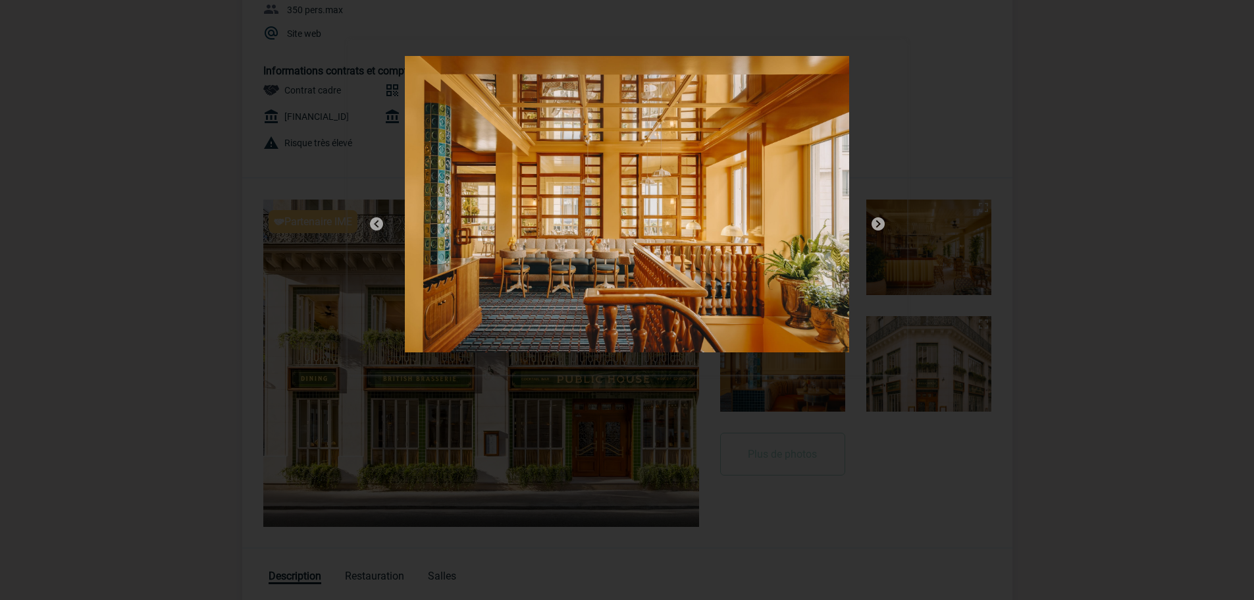
click at [876, 223] on img at bounding box center [878, 224] width 16 height 16
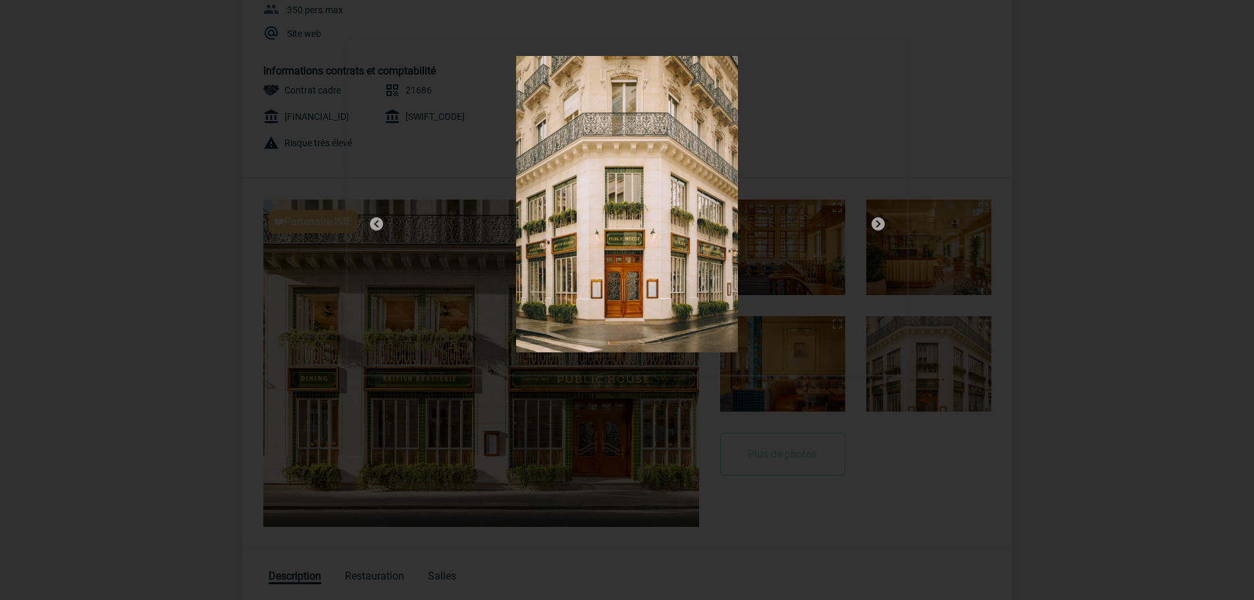
click at [876, 223] on img at bounding box center [878, 224] width 16 height 16
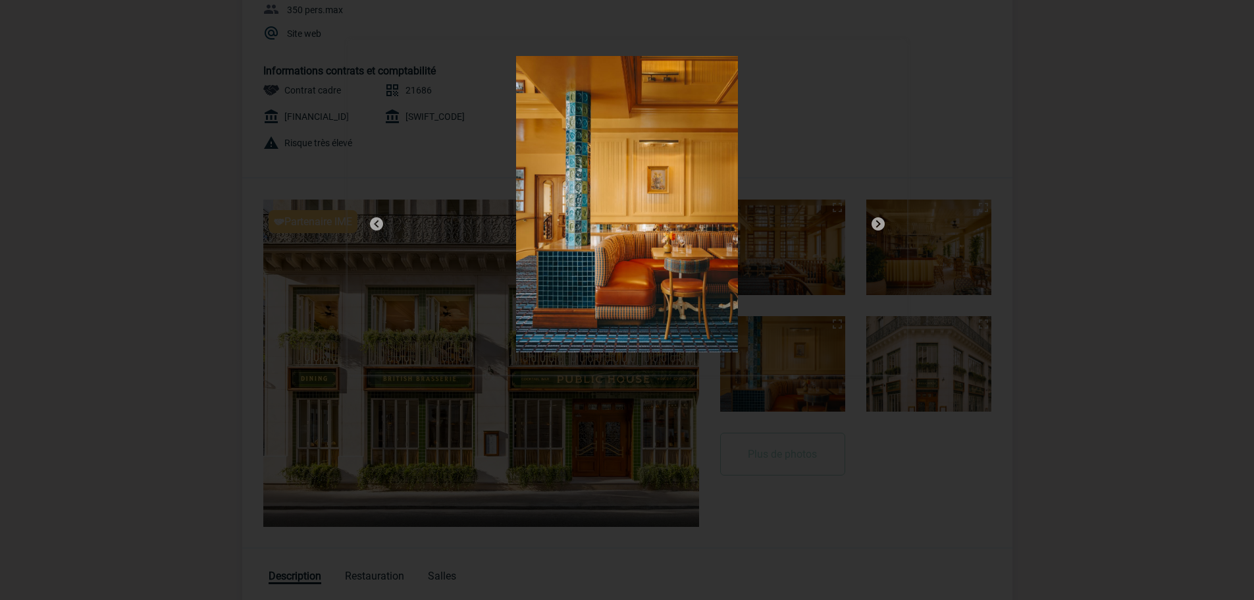
click at [876, 223] on img at bounding box center [878, 224] width 16 height 16
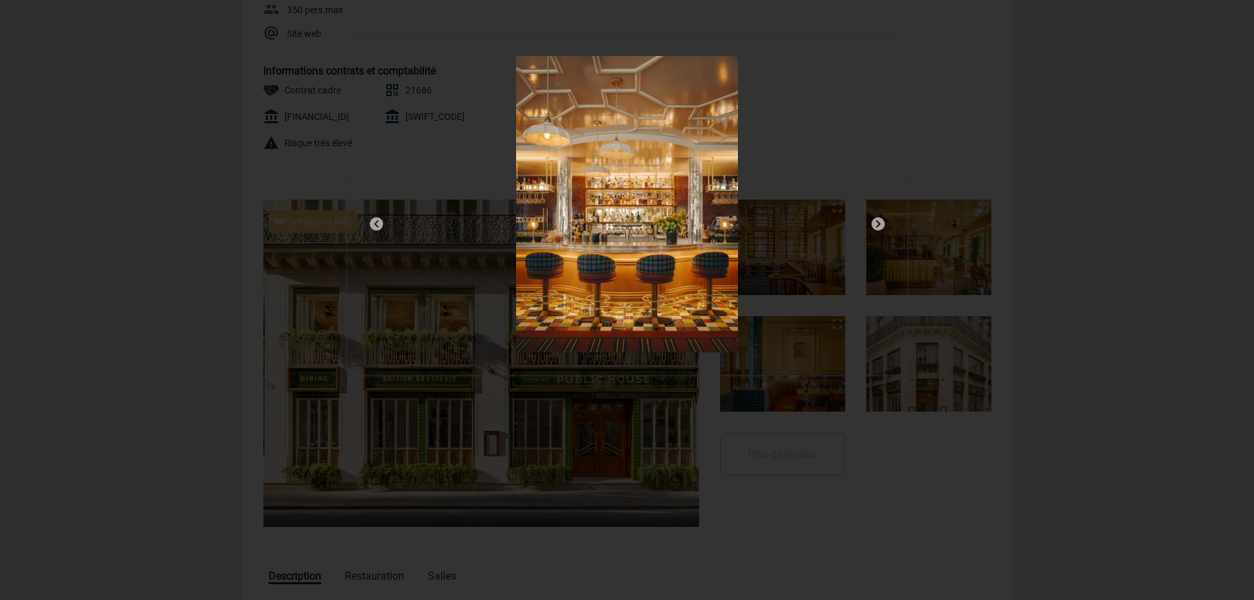
click at [876, 223] on img at bounding box center [878, 224] width 16 height 16
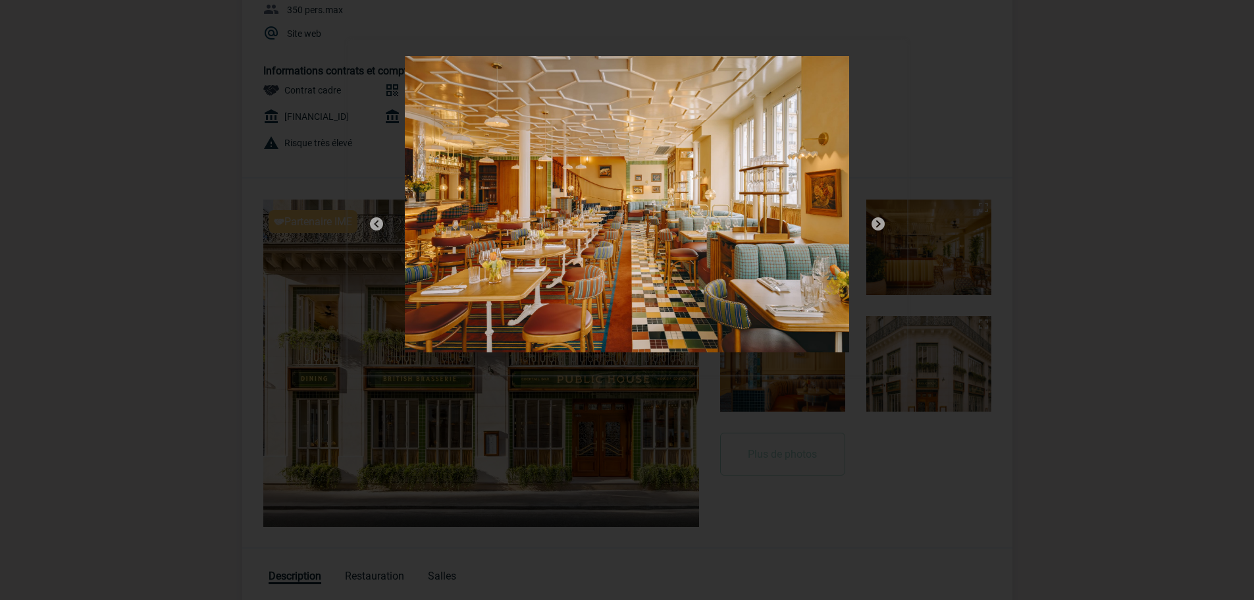
click at [369, 221] on img at bounding box center [377, 224] width 16 height 16
